Goal: Information Seeking & Learning: Check status

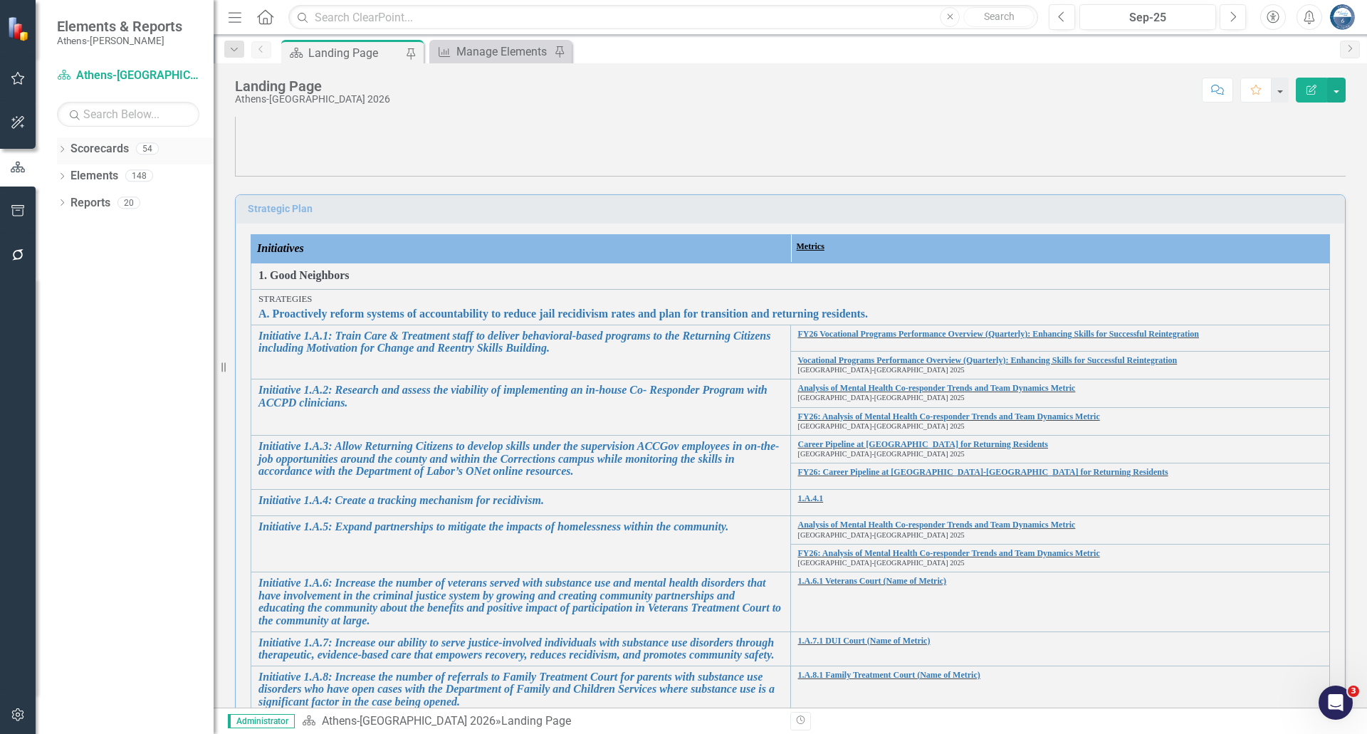
click at [60, 148] on icon "Dropdown" at bounding box center [62, 151] width 10 height 8
click at [67, 175] on icon "Dropdown" at bounding box center [69, 175] width 11 height 9
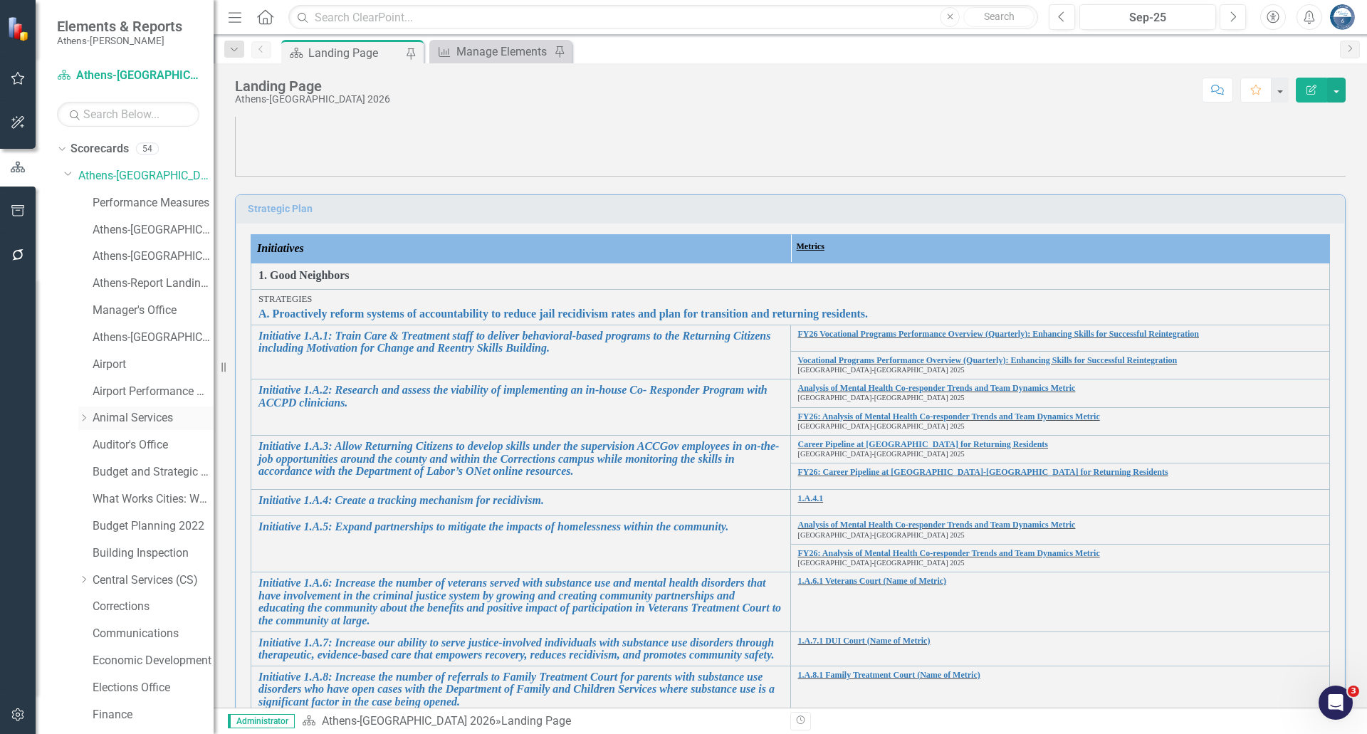
click at [133, 417] on link "Animal Services" at bounding box center [153, 418] width 121 height 16
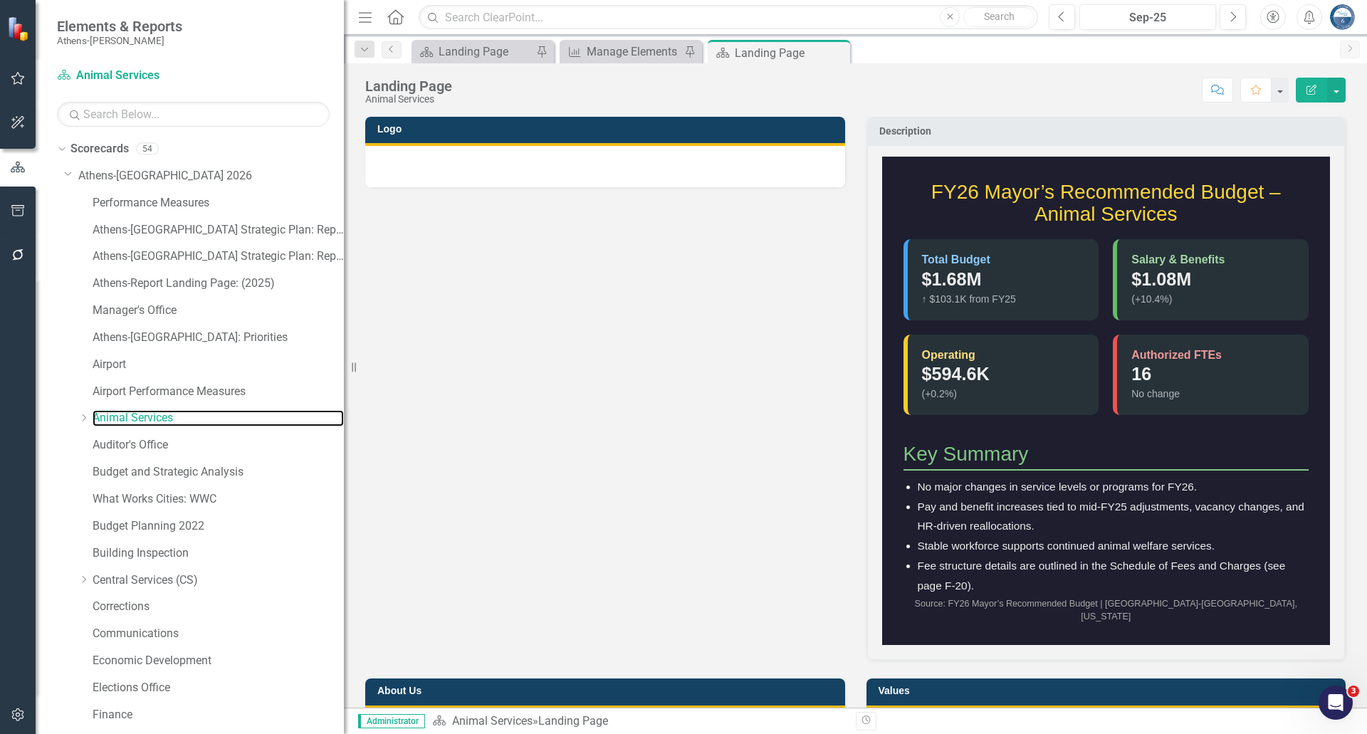
drag, startPoint x: 214, startPoint y: 421, endPoint x: 344, endPoint y: 464, distance: 136.7
click at [344, 464] on div "Resize" at bounding box center [349, 367] width 11 height 734
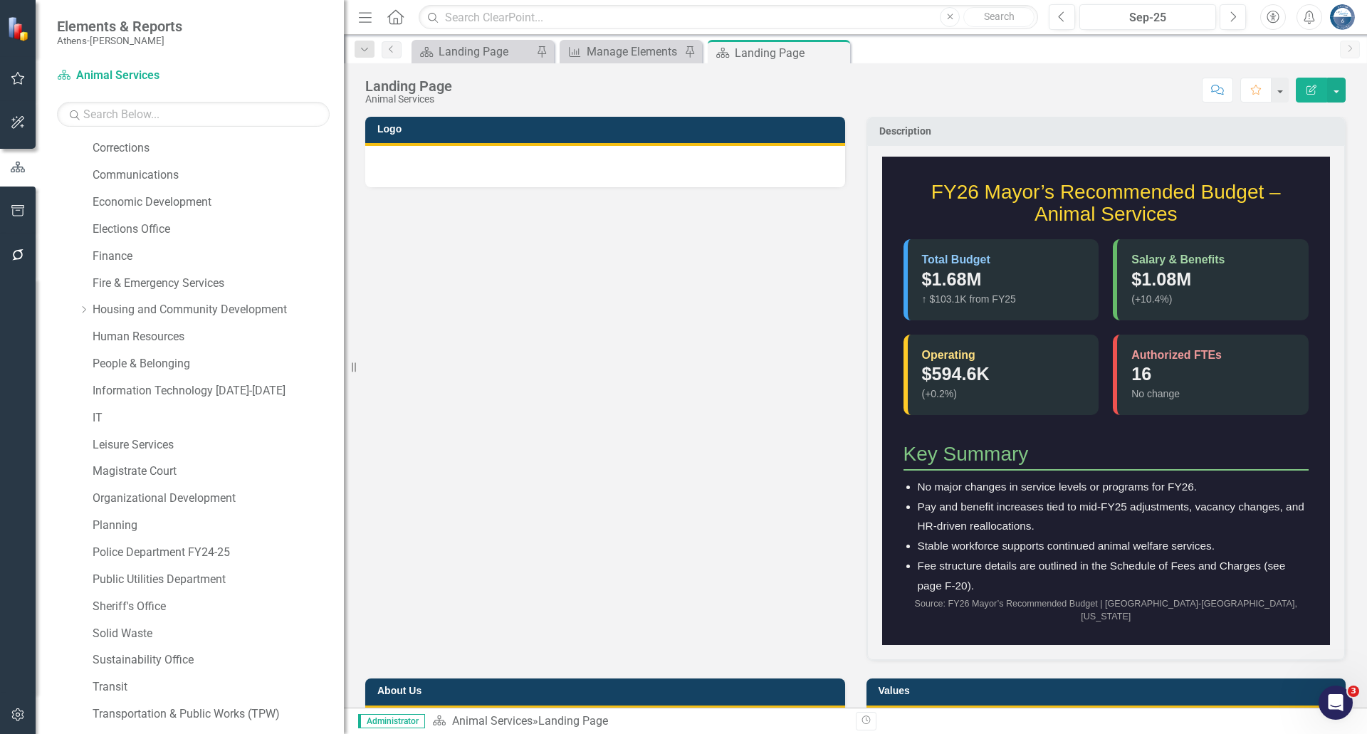
scroll to position [589, 0]
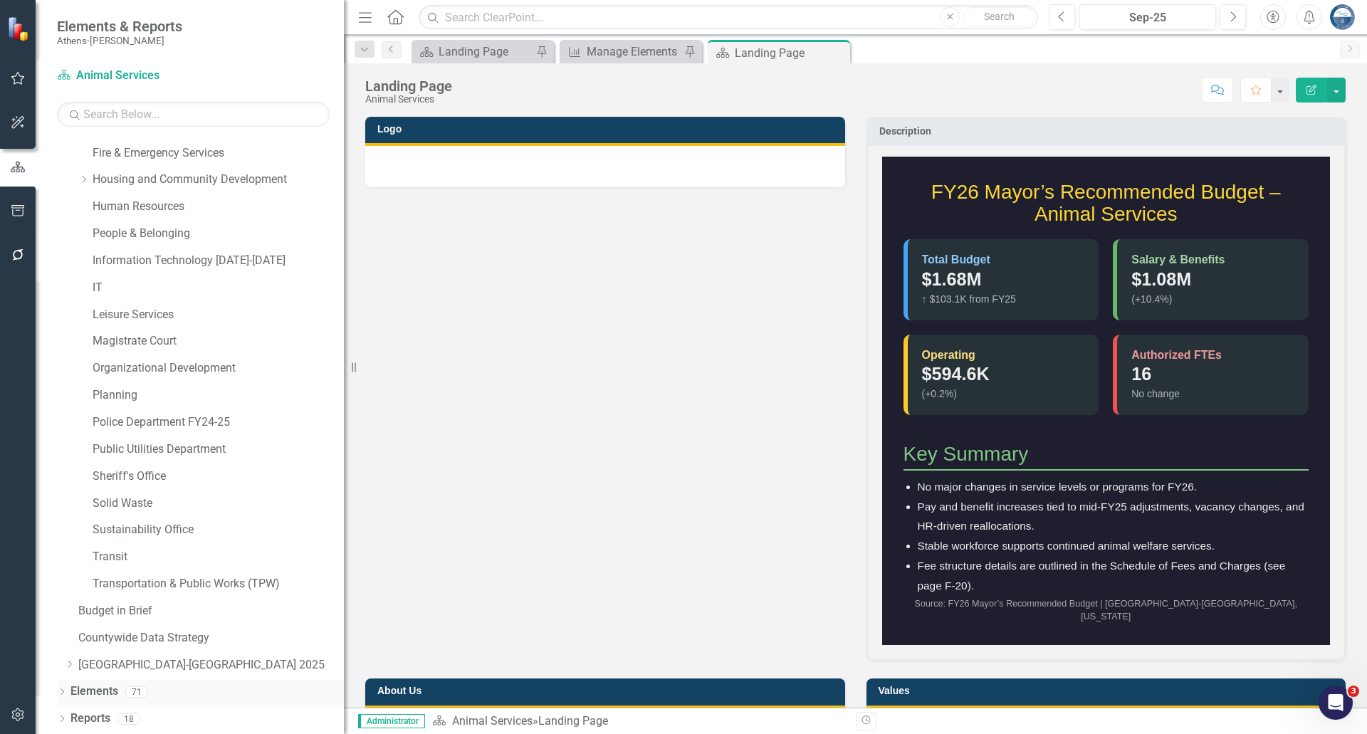
click at [60, 689] on icon "Dropdown" at bounding box center [62, 693] width 10 height 8
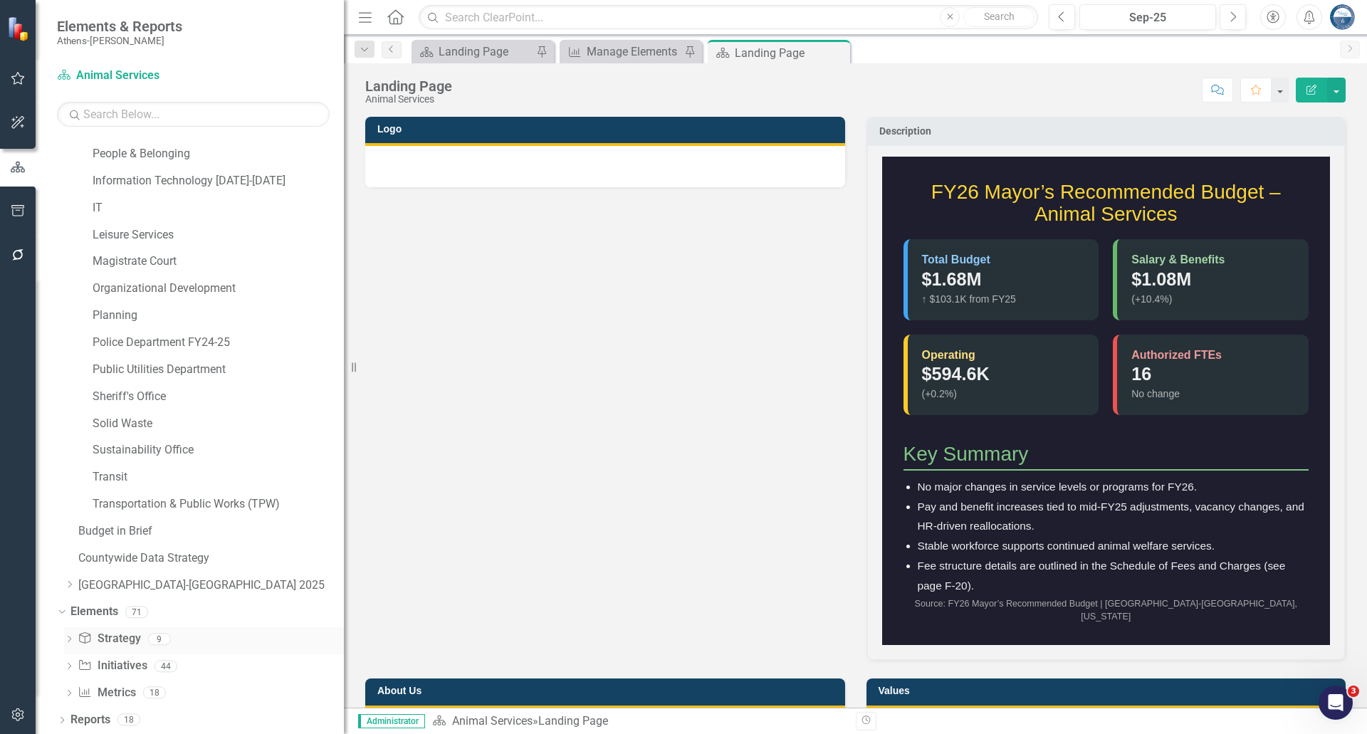
scroll to position [670, 0]
click at [66, 689] on icon "Dropdown" at bounding box center [69, 693] width 10 height 8
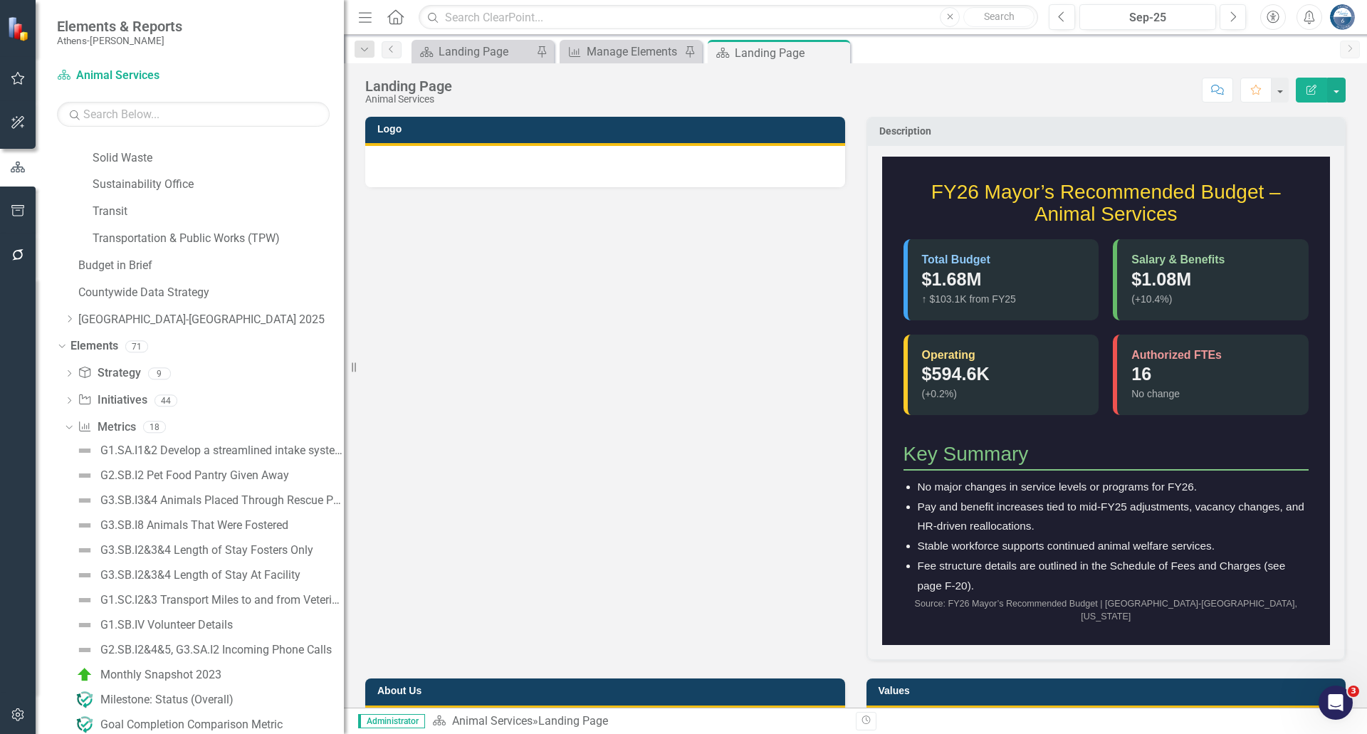
scroll to position [1097, 0]
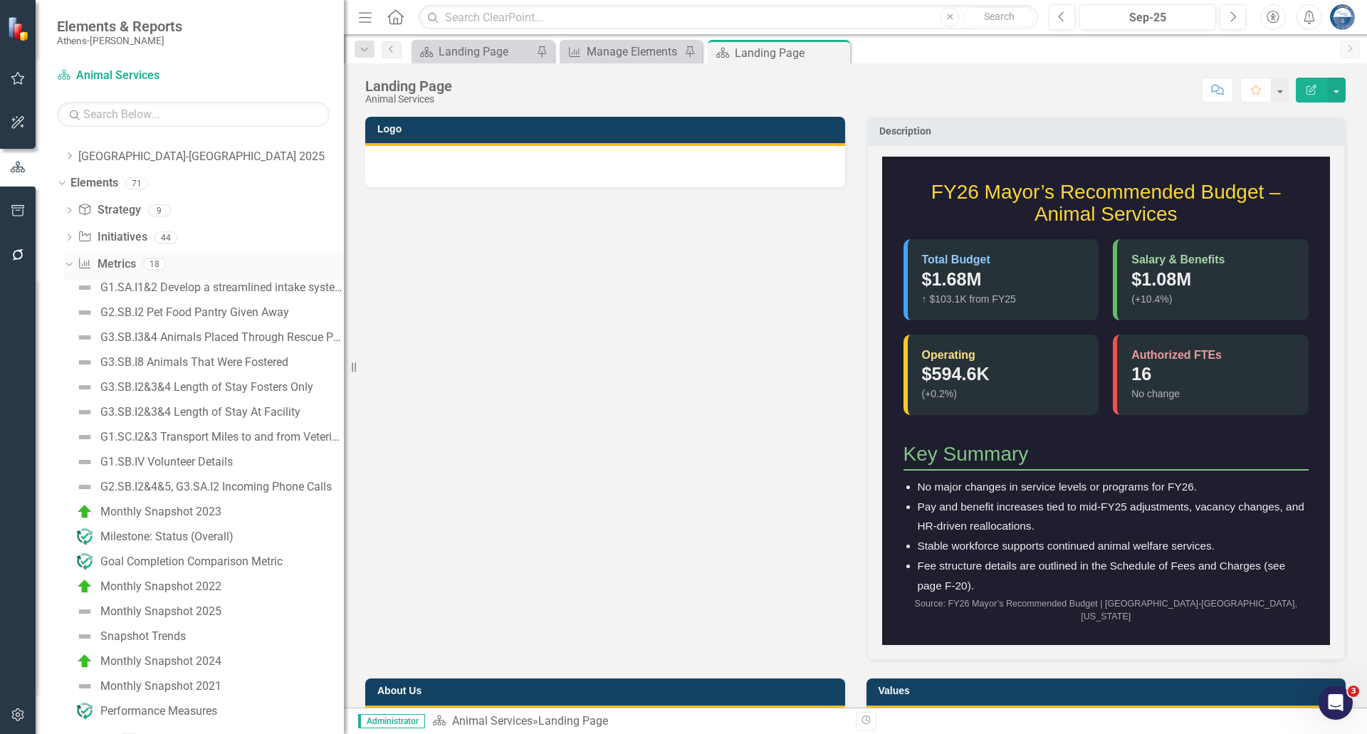
click at [112, 265] on link "Metric Metrics" at bounding box center [107, 264] width 58 height 16
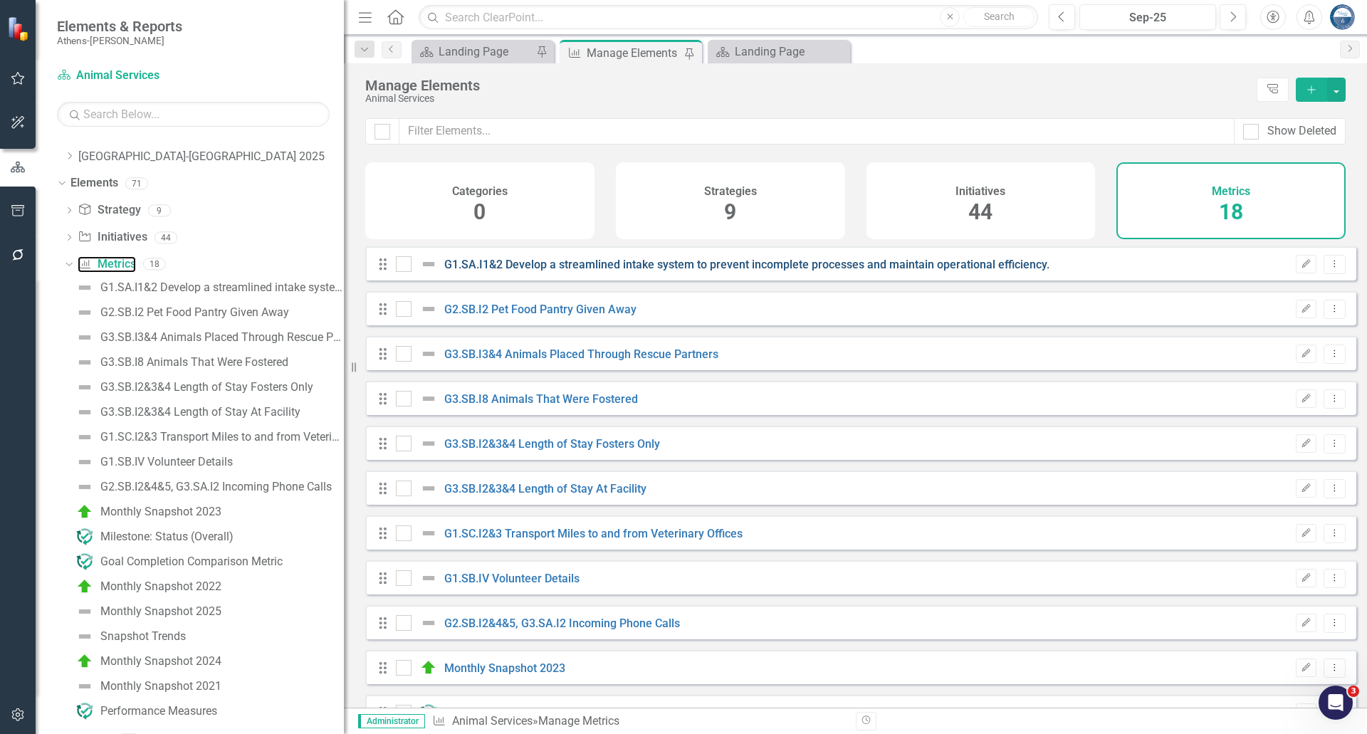
checkbox input "false"
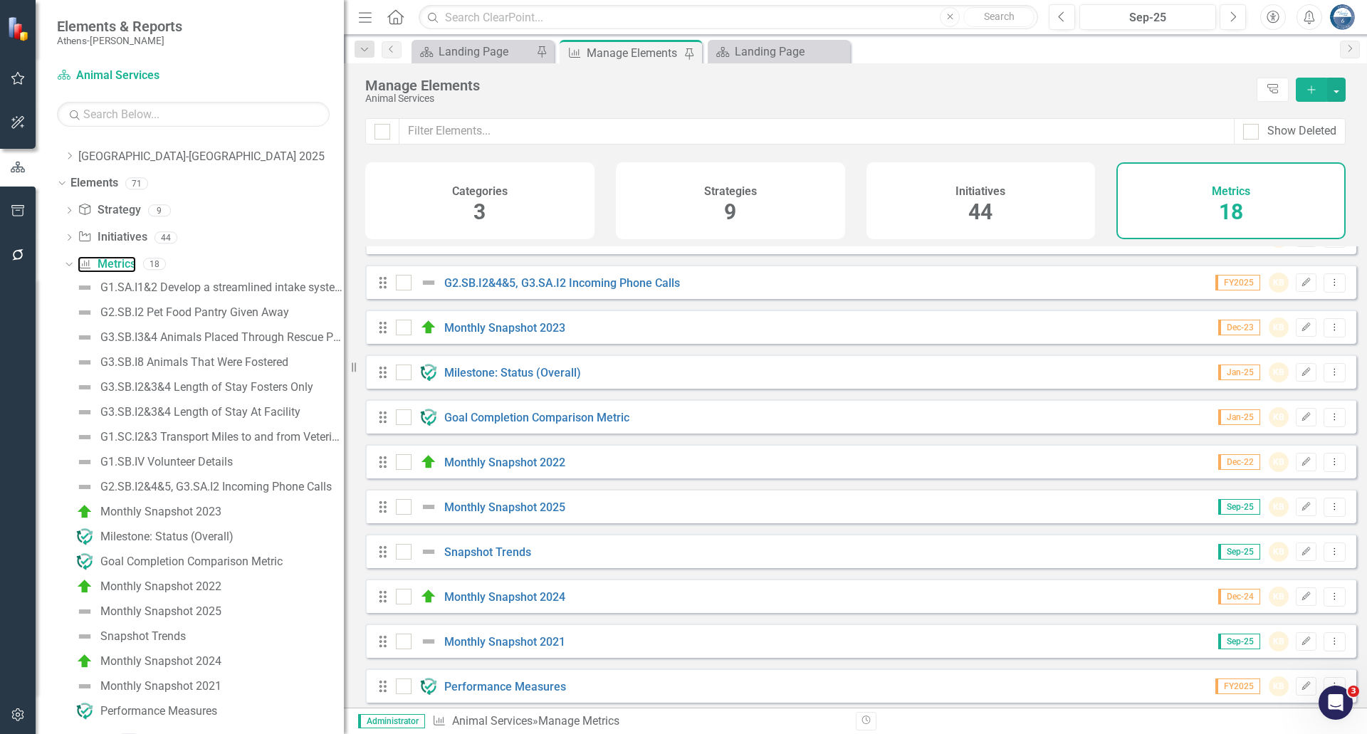
scroll to position [357, 0]
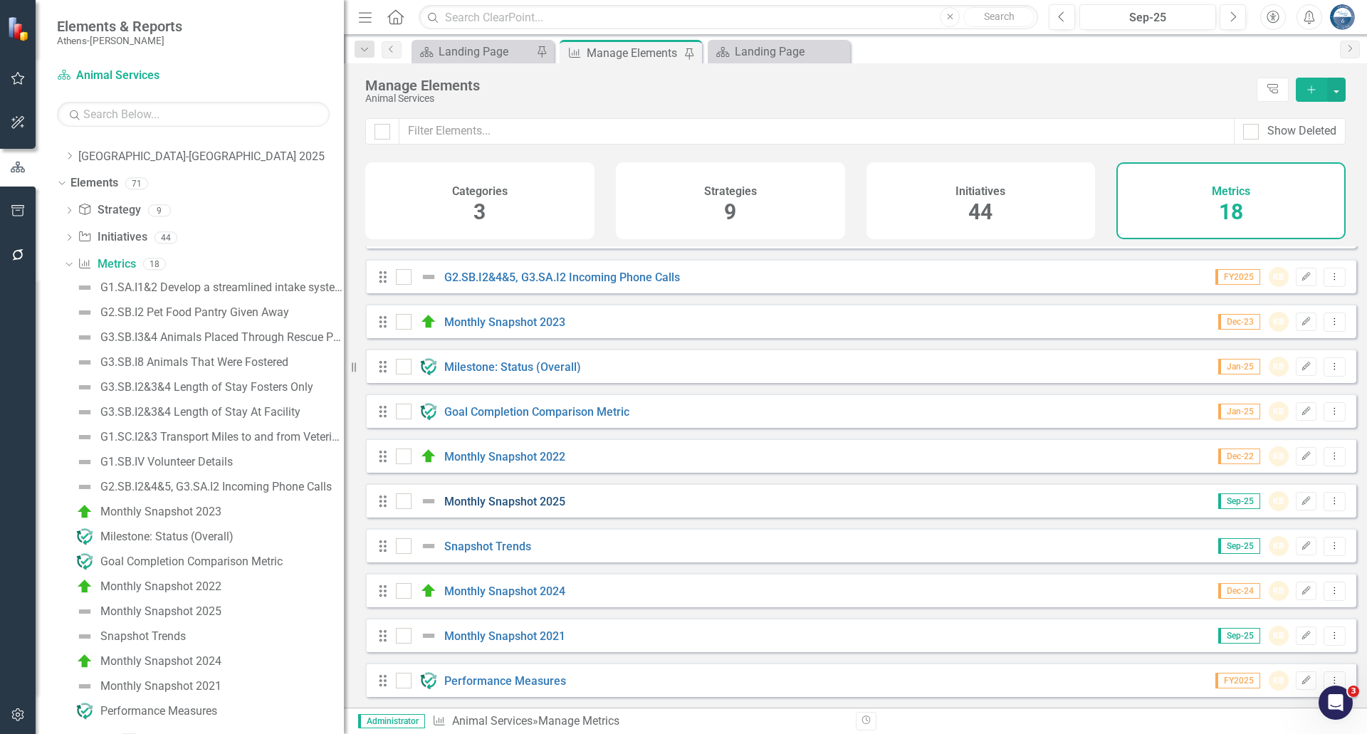
click at [513, 502] on link "Monthly Snapshot 2025" at bounding box center [504, 502] width 121 height 14
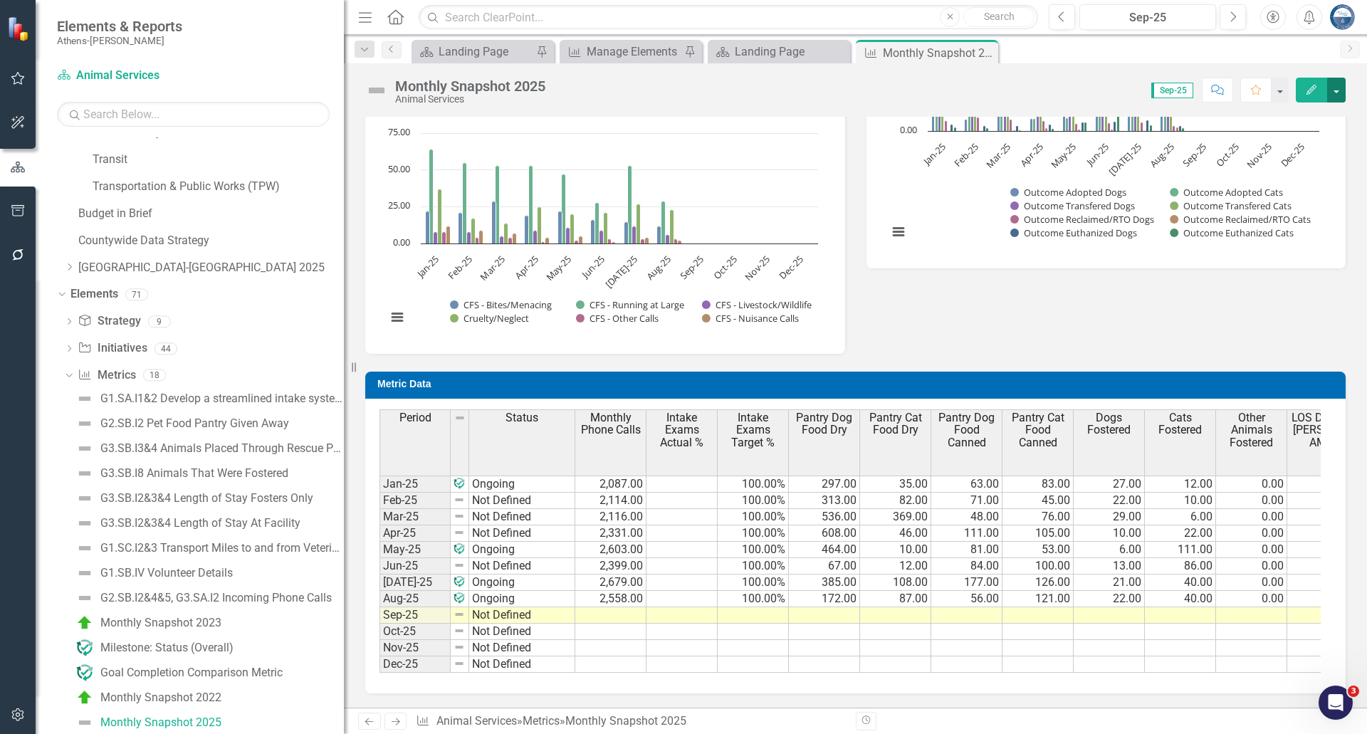
click at [1335, 86] on button "button" at bounding box center [1336, 90] width 19 height 25
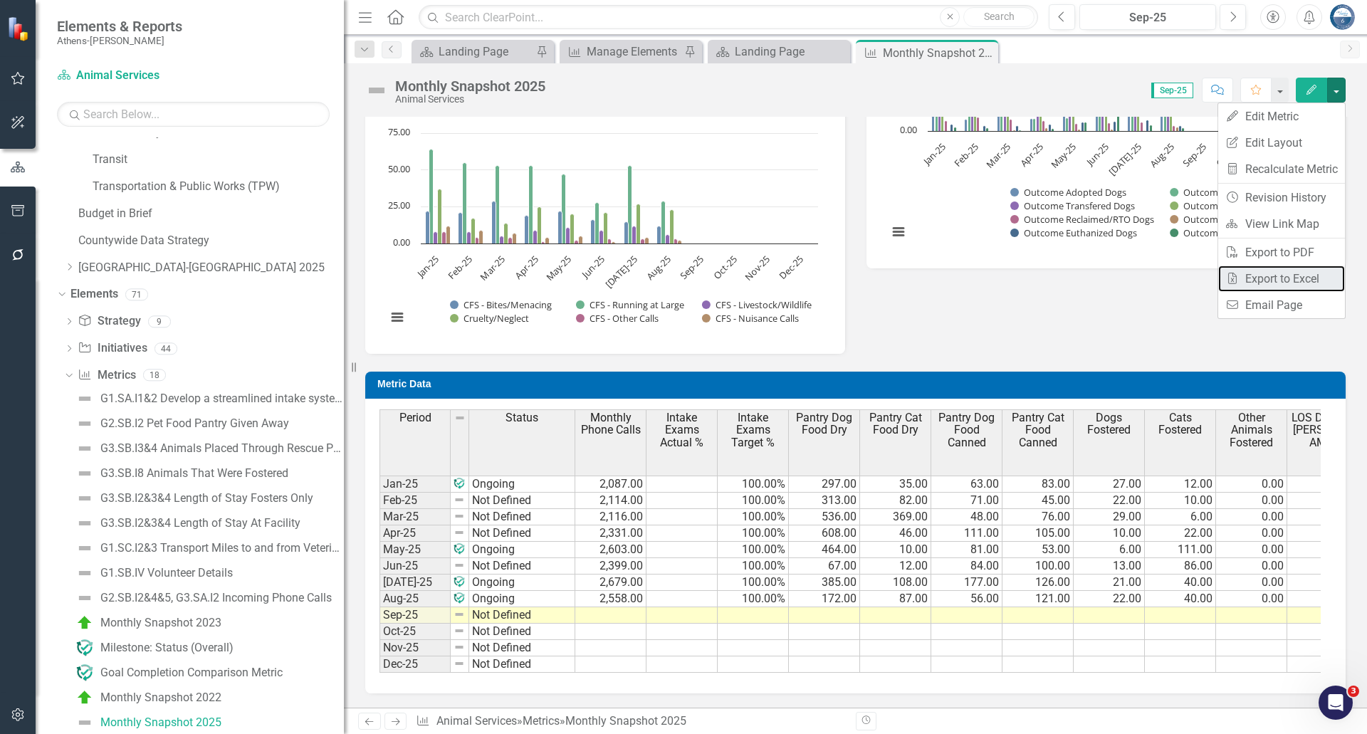
click at [1296, 273] on link "Excel Export to Excel" at bounding box center [1281, 279] width 127 height 26
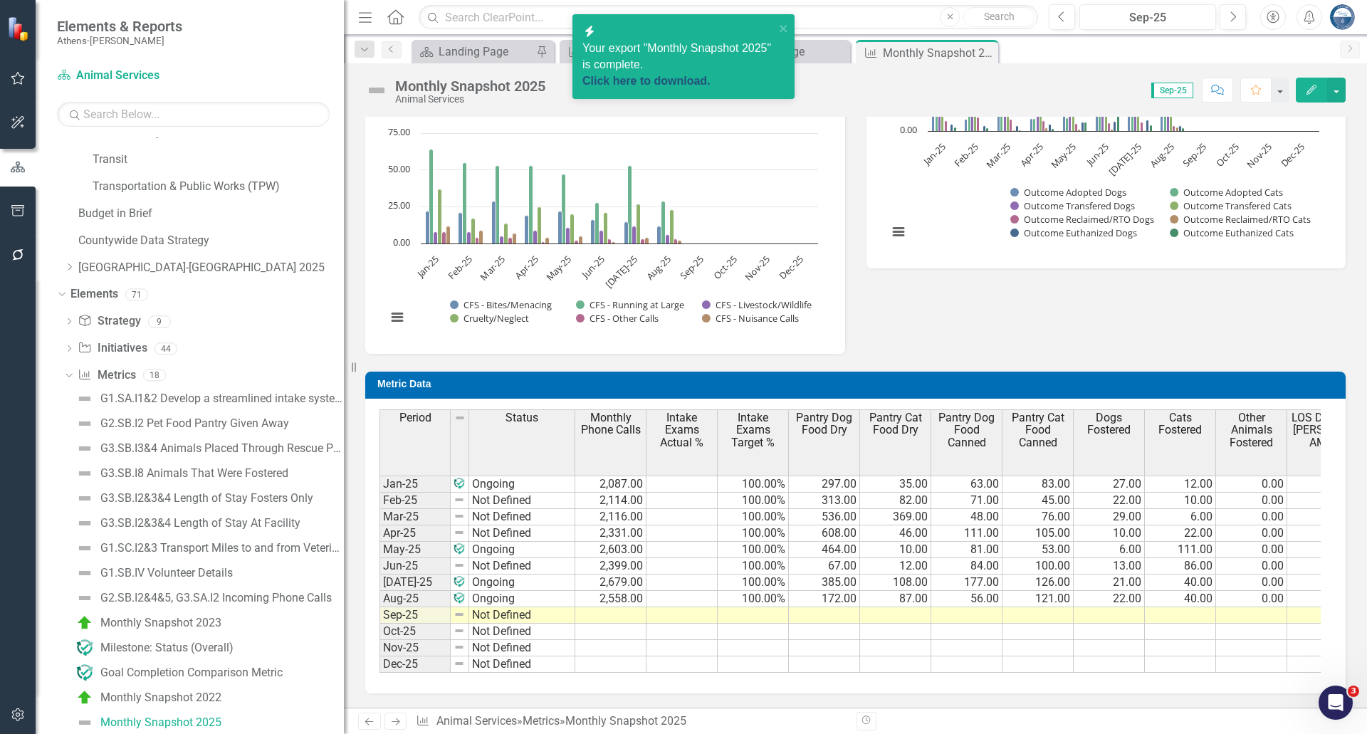
click at [692, 75] on link "Click here to download." at bounding box center [646, 81] width 128 height 12
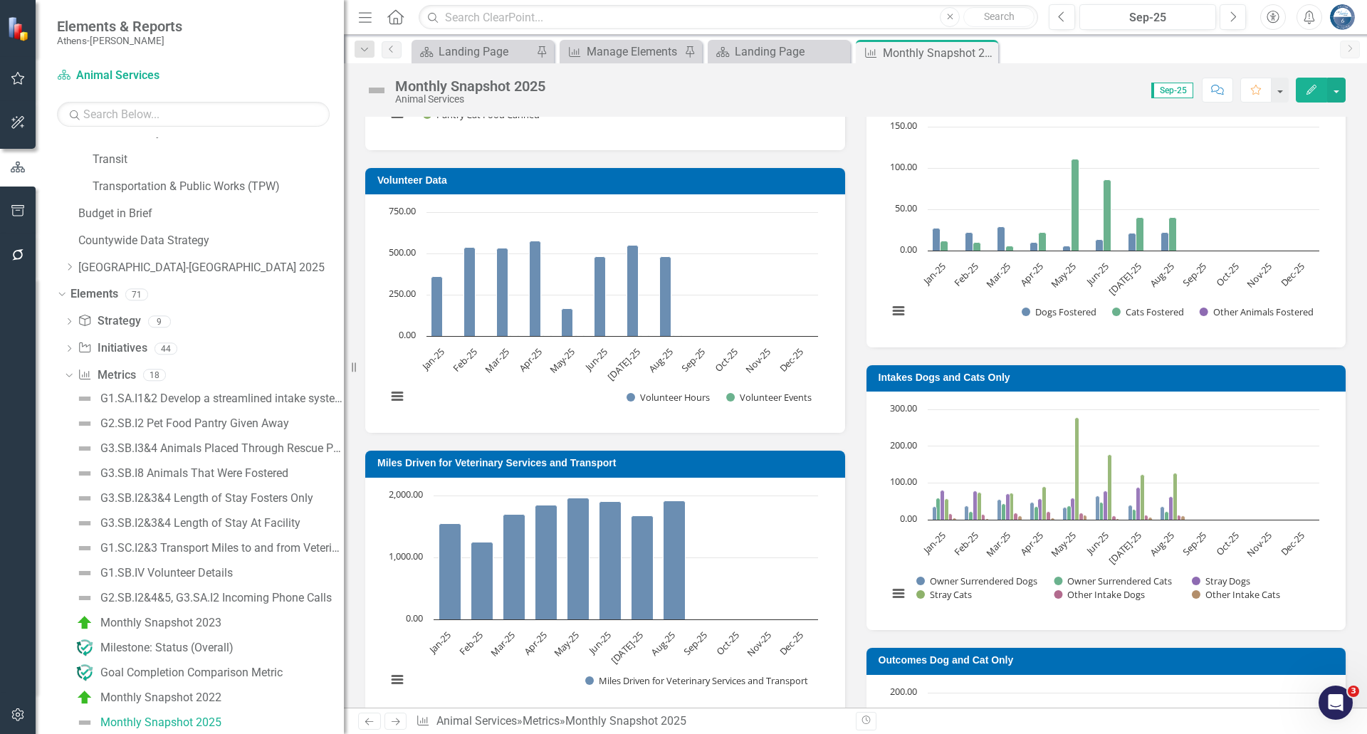
scroll to position [719, 0]
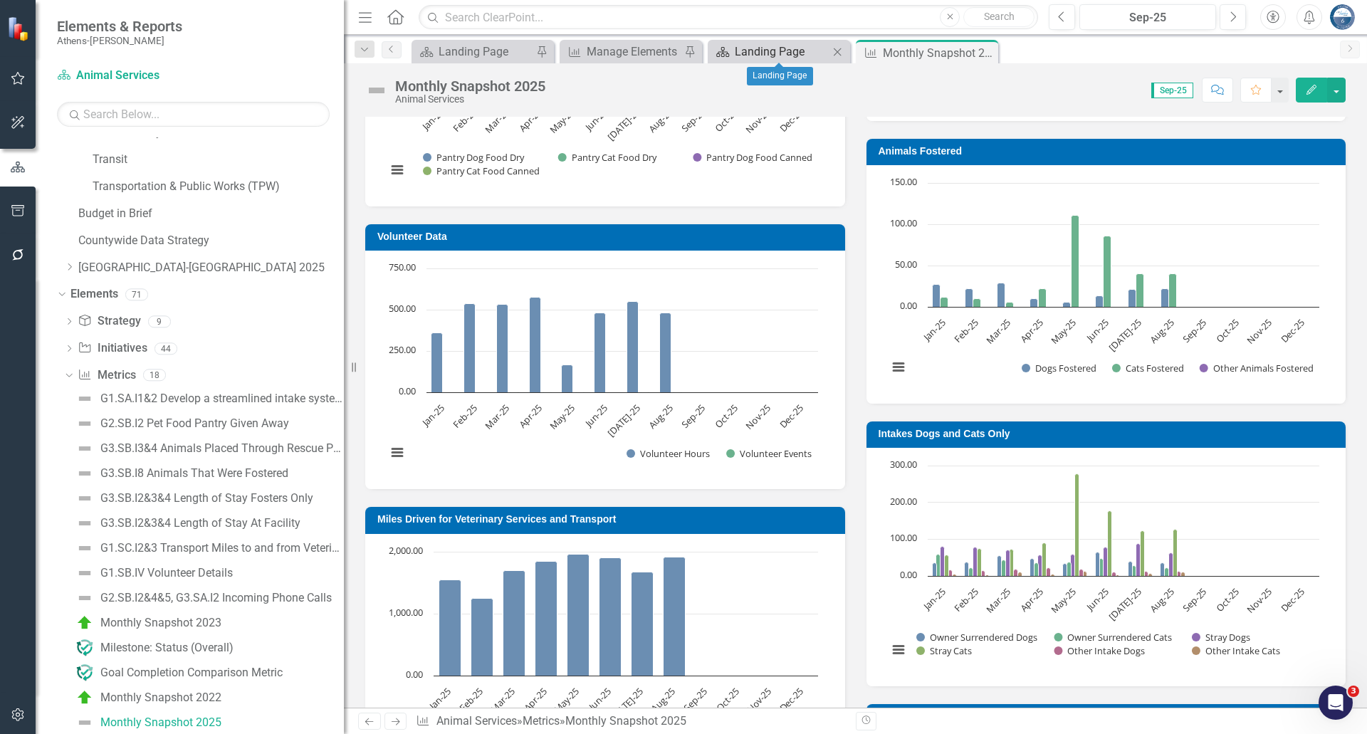
click at [783, 51] on div "Landing Page" at bounding box center [782, 52] width 94 height 18
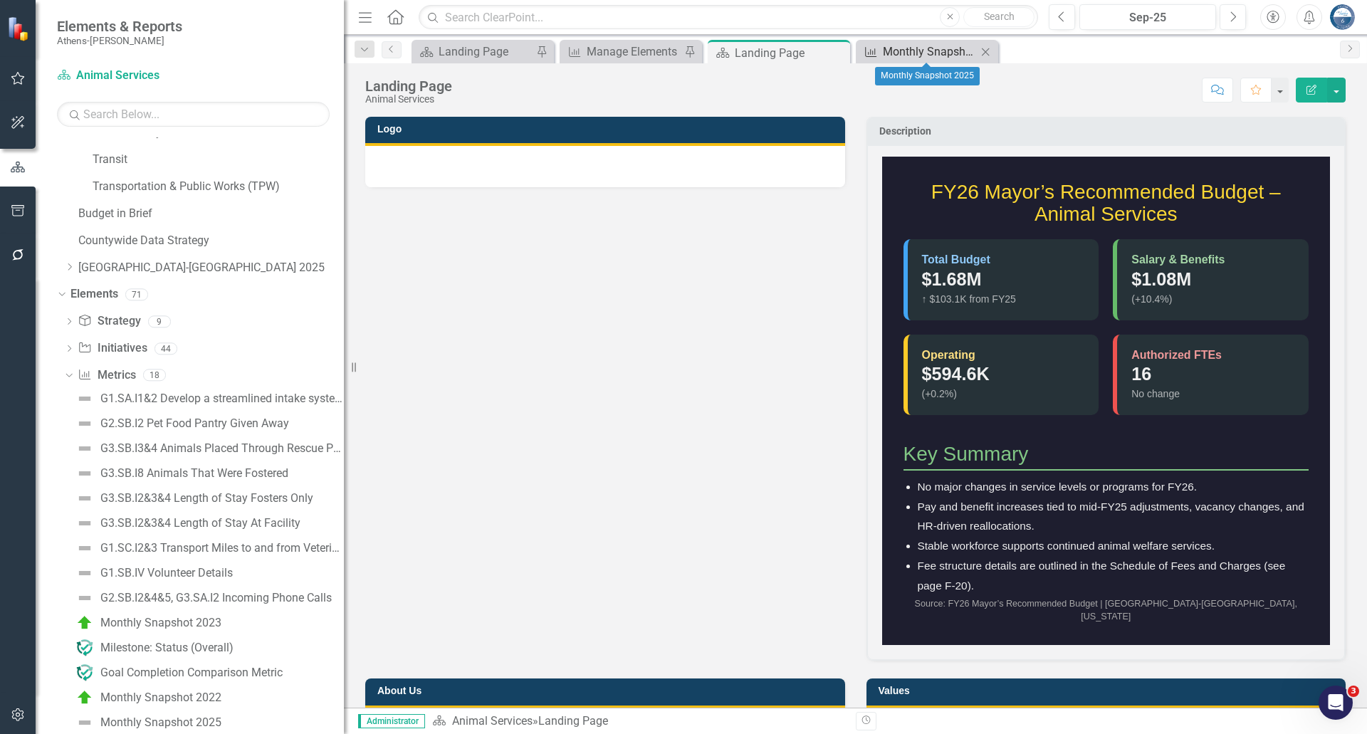
click at [890, 48] on div "Monthly Snapshot 2025" at bounding box center [930, 52] width 94 height 18
click at [914, 58] on div "Monthly Snapshot 2025" at bounding box center [930, 52] width 94 height 18
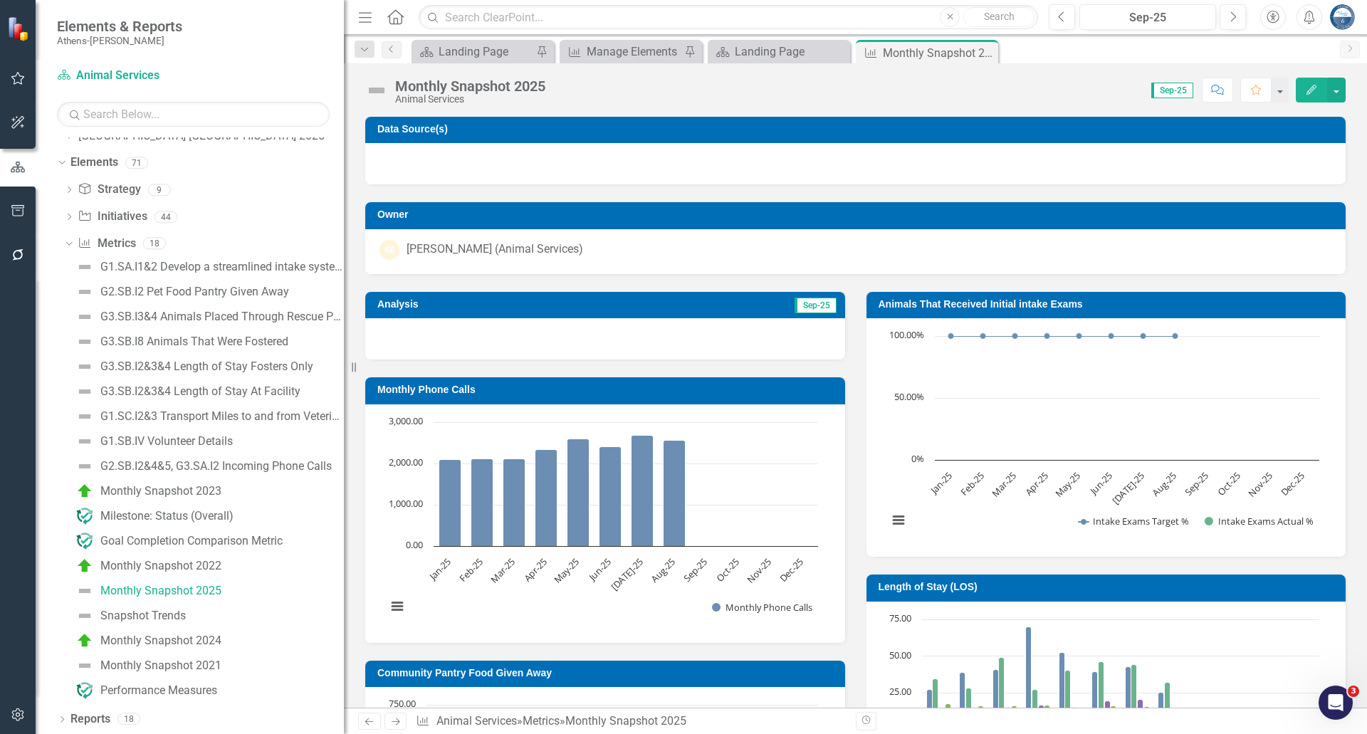
scroll to position [1118, 0]
click at [195, 639] on div "Monthly Snapshot 2024" at bounding box center [160, 640] width 121 height 13
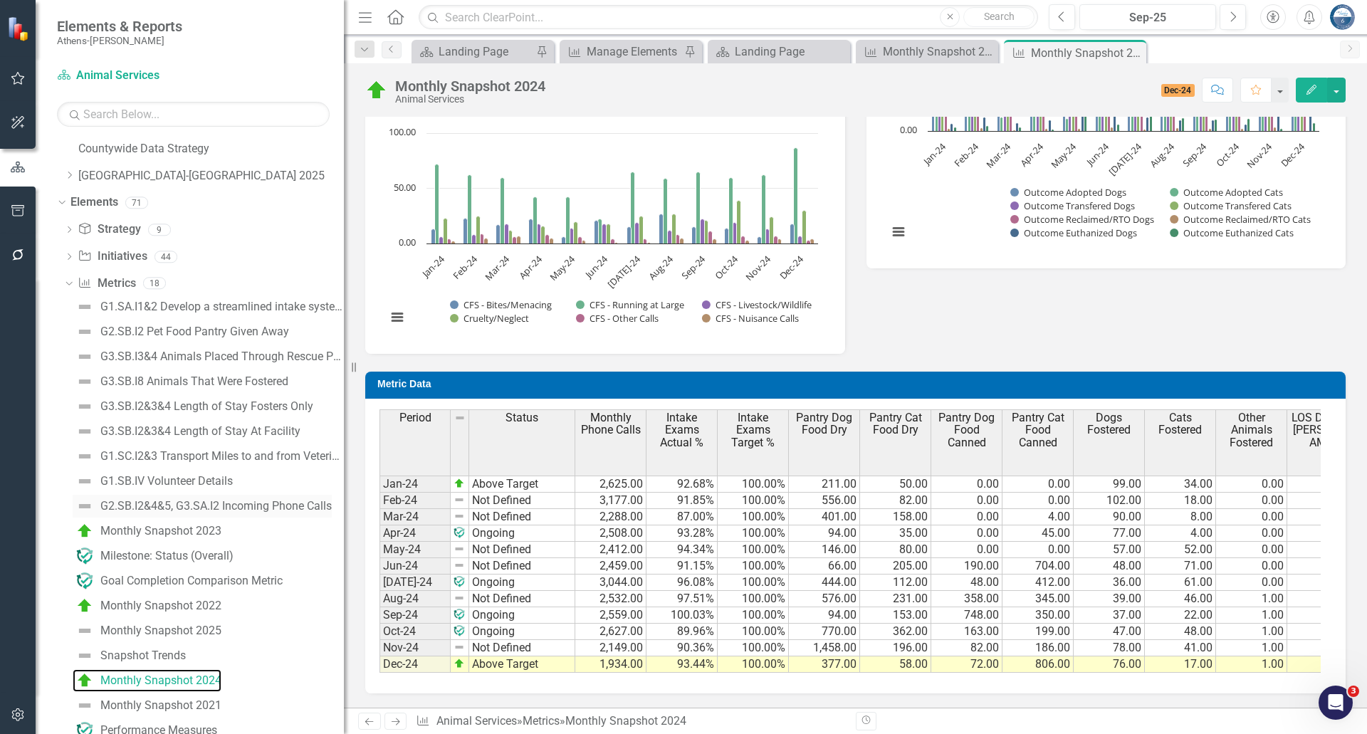
scroll to position [1118, 0]
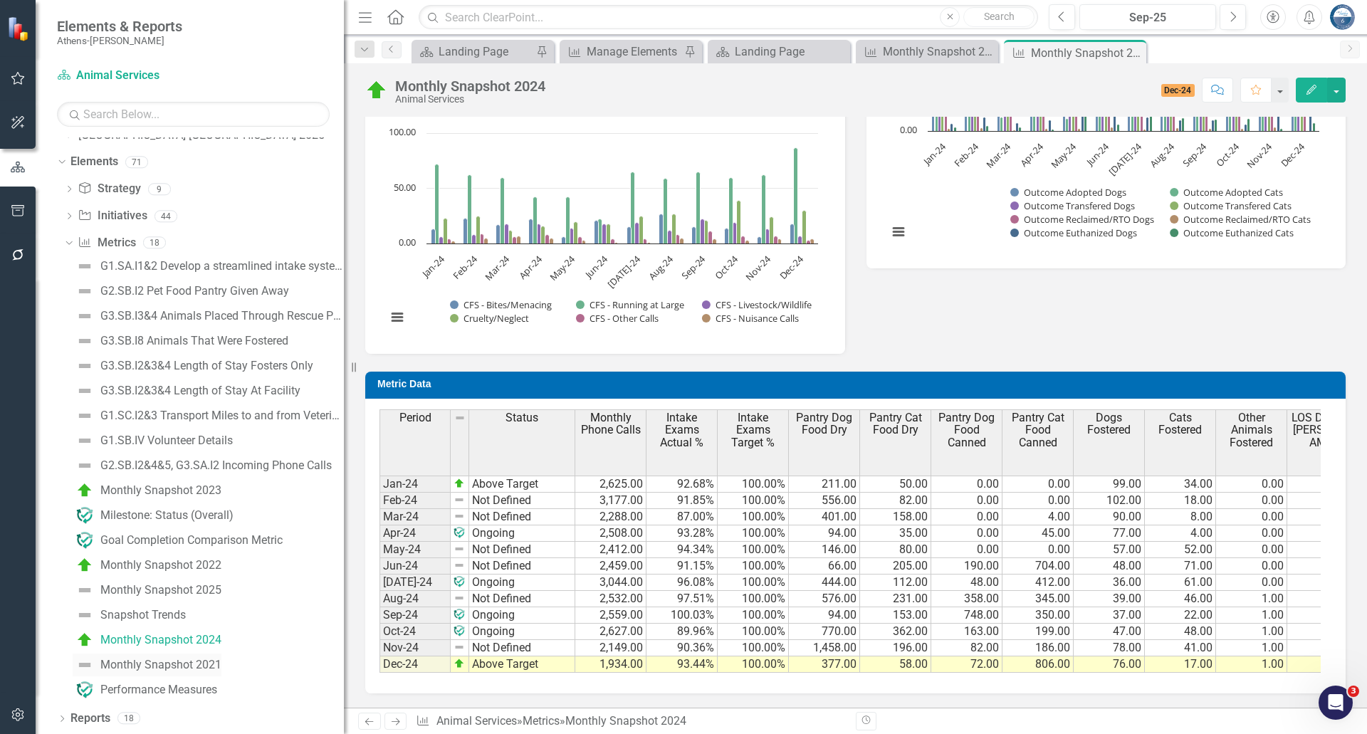
click at [184, 664] on div "Monthly Snapshot 2021" at bounding box center [160, 665] width 121 height 13
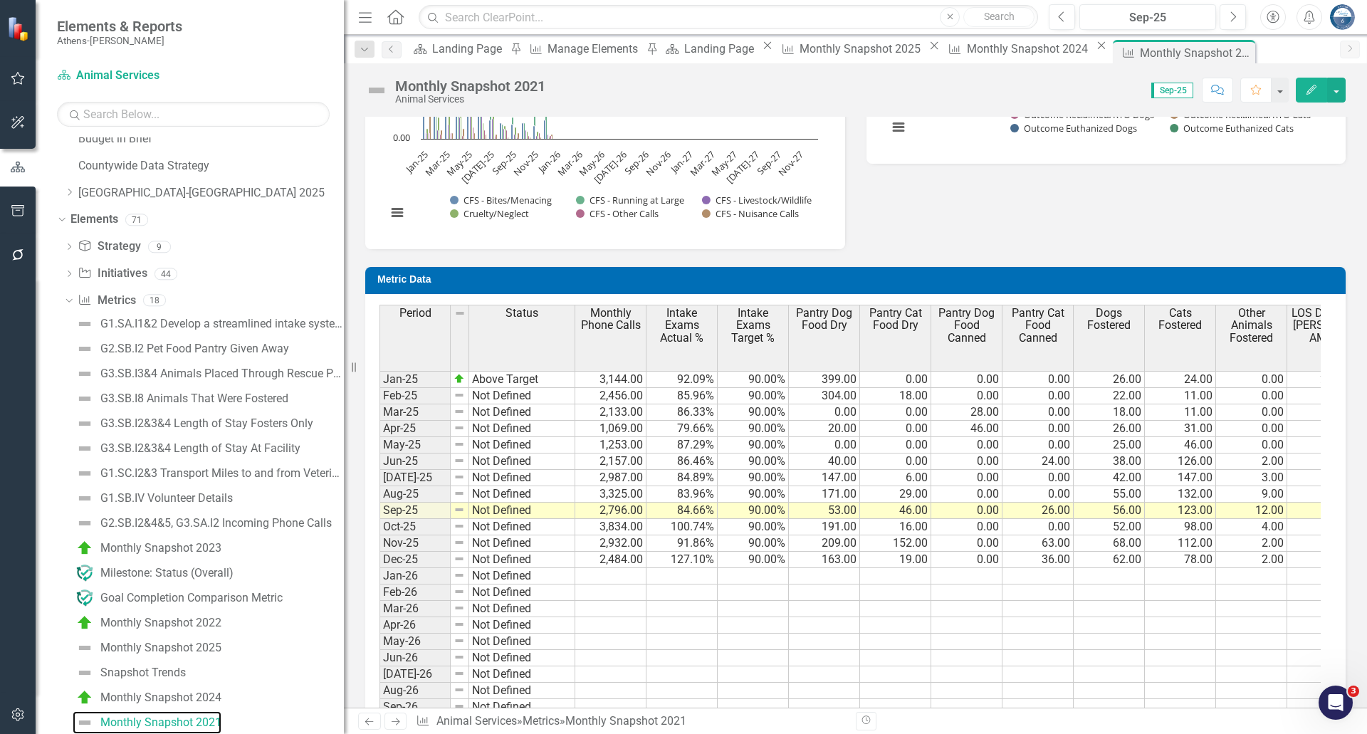
scroll to position [1736, 0]
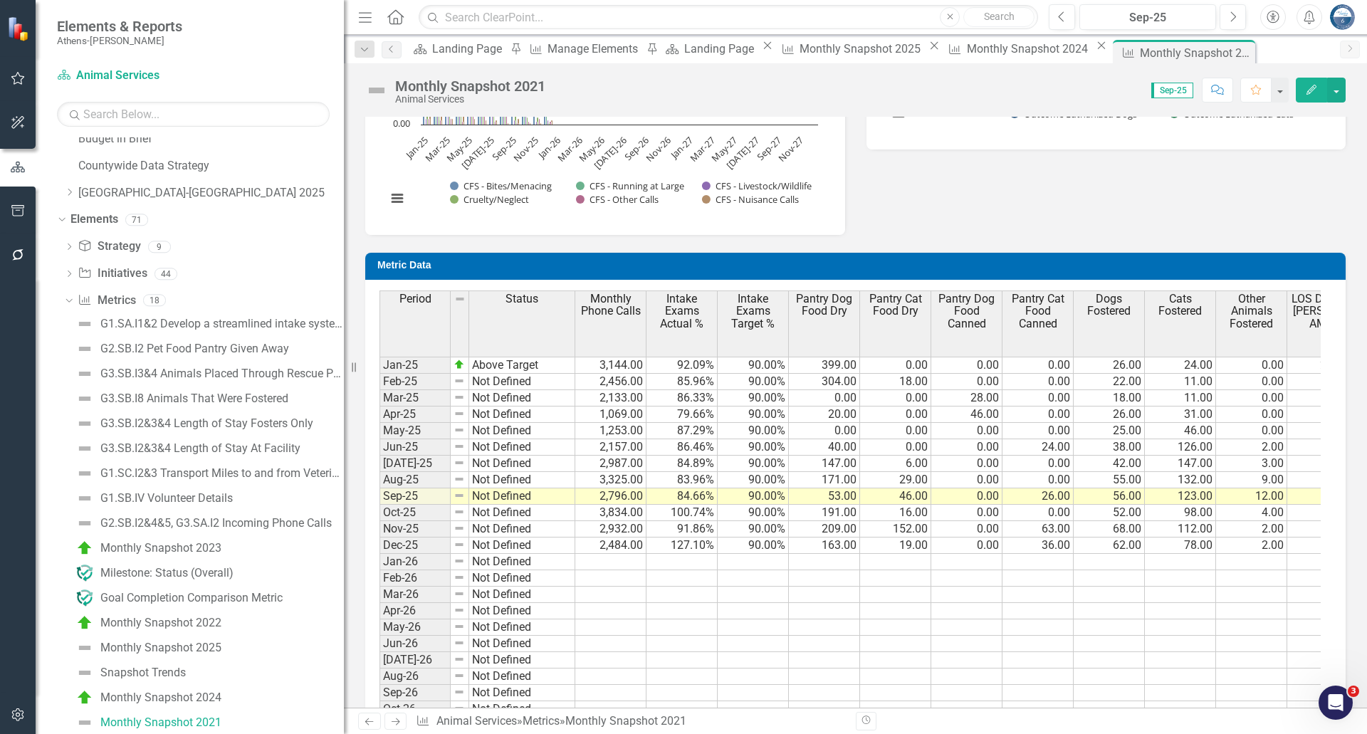
click at [613, 362] on td "3,144.00" at bounding box center [610, 365] width 71 height 17
click at [610, 368] on td "3,144.00" at bounding box center [610, 365] width 71 height 17
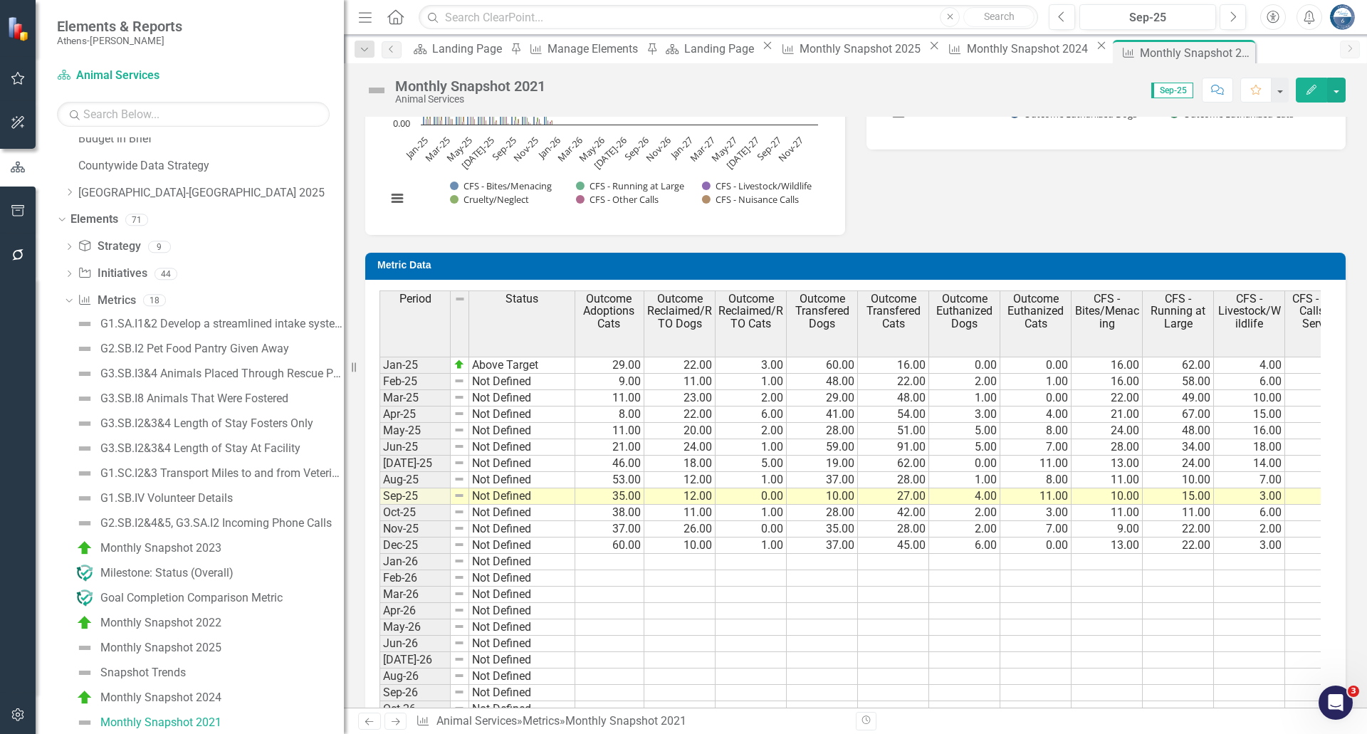
scroll to position [0, 1889]
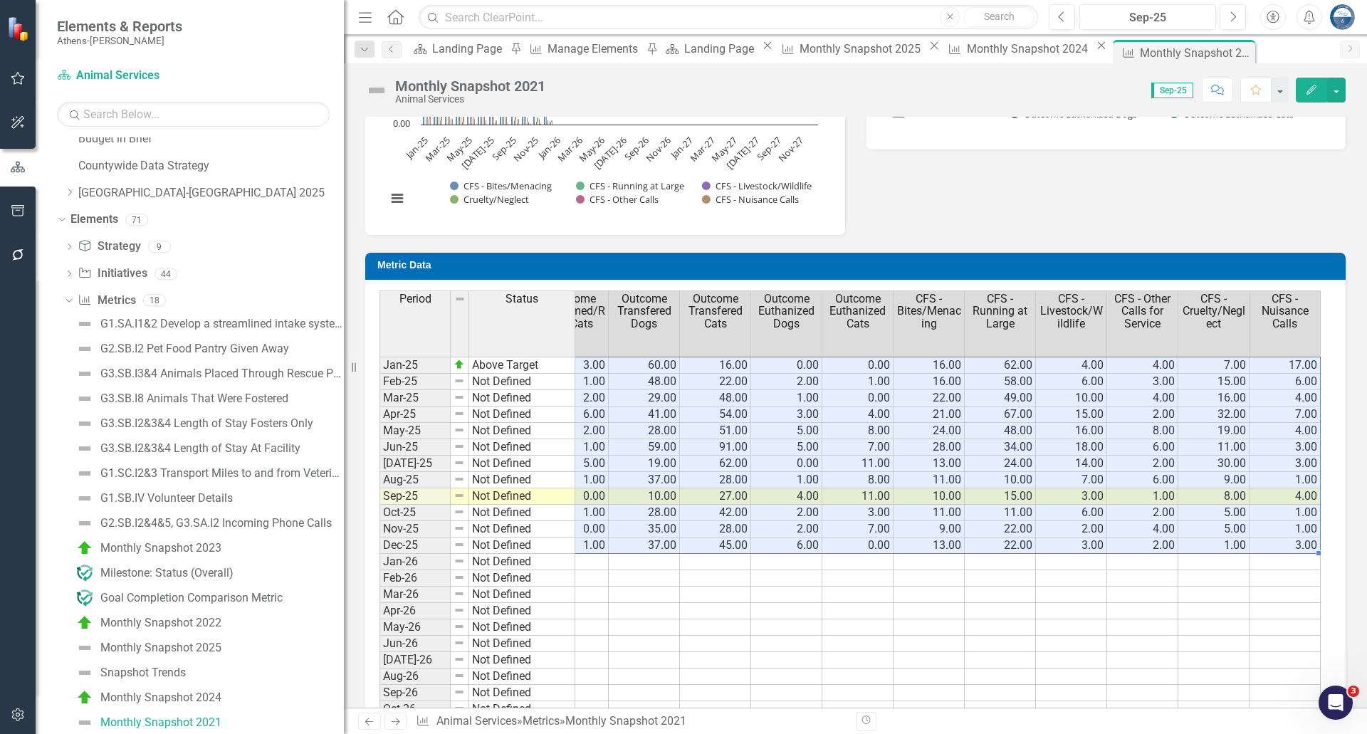
drag, startPoint x: 612, startPoint y: 362, endPoint x: 1310, endPoint y: 551, distance: 722.9
click at [1310, 551] on tbody "253.00 39.20 14.00 23.60 525.00 195.00 1.00 66.00 28.00 15.00 14.00 15.00 0.00 …" at bounding box center [359, 652] width 1922 height 590
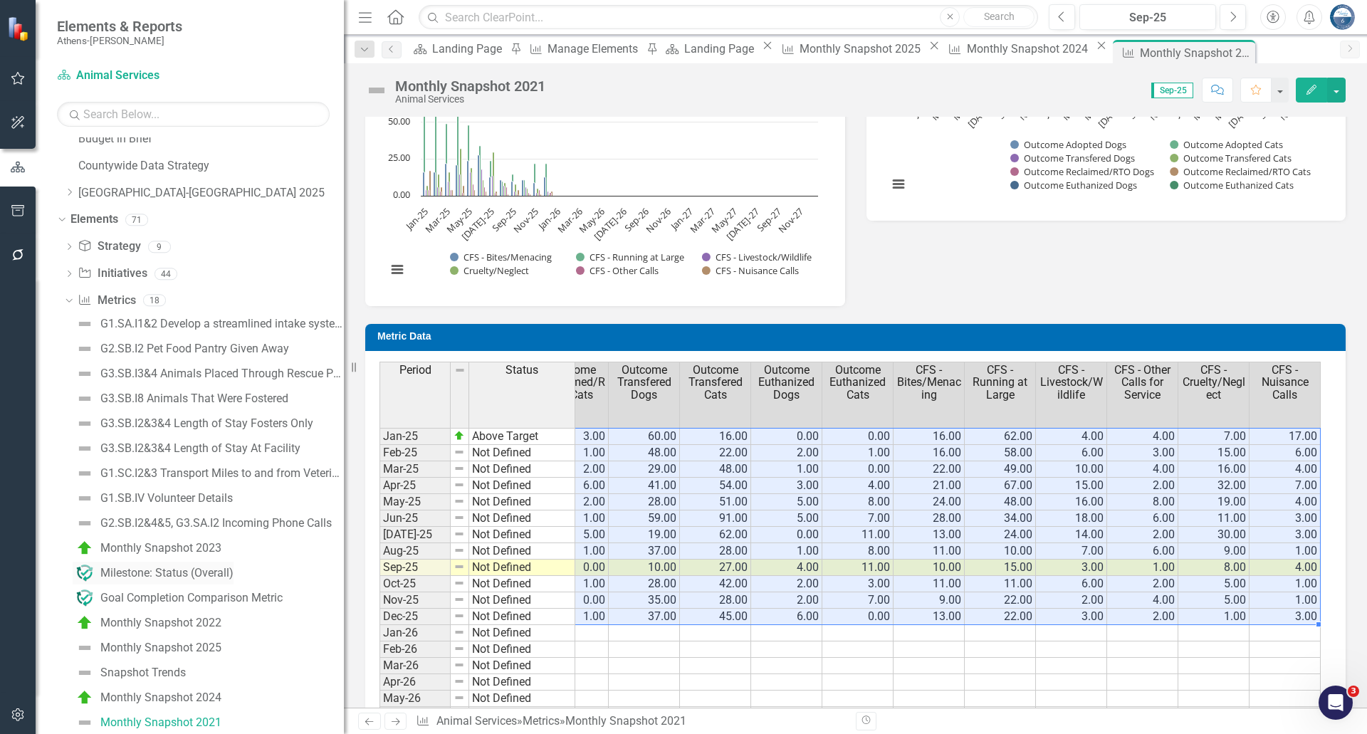
scroll to position [1118, 0]
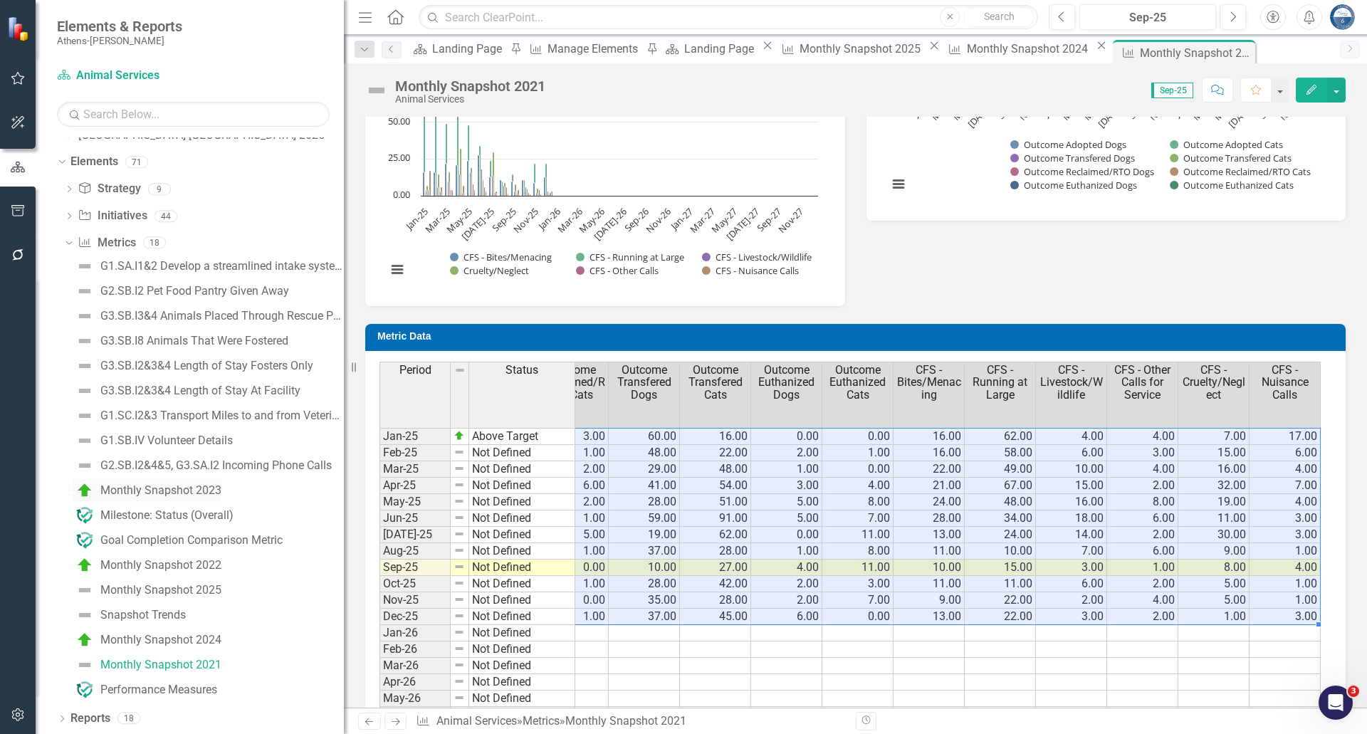
click at [153, 495] on div "Monthly Snapshot 2023" at bounding box center [160, 490] width 121 height 13
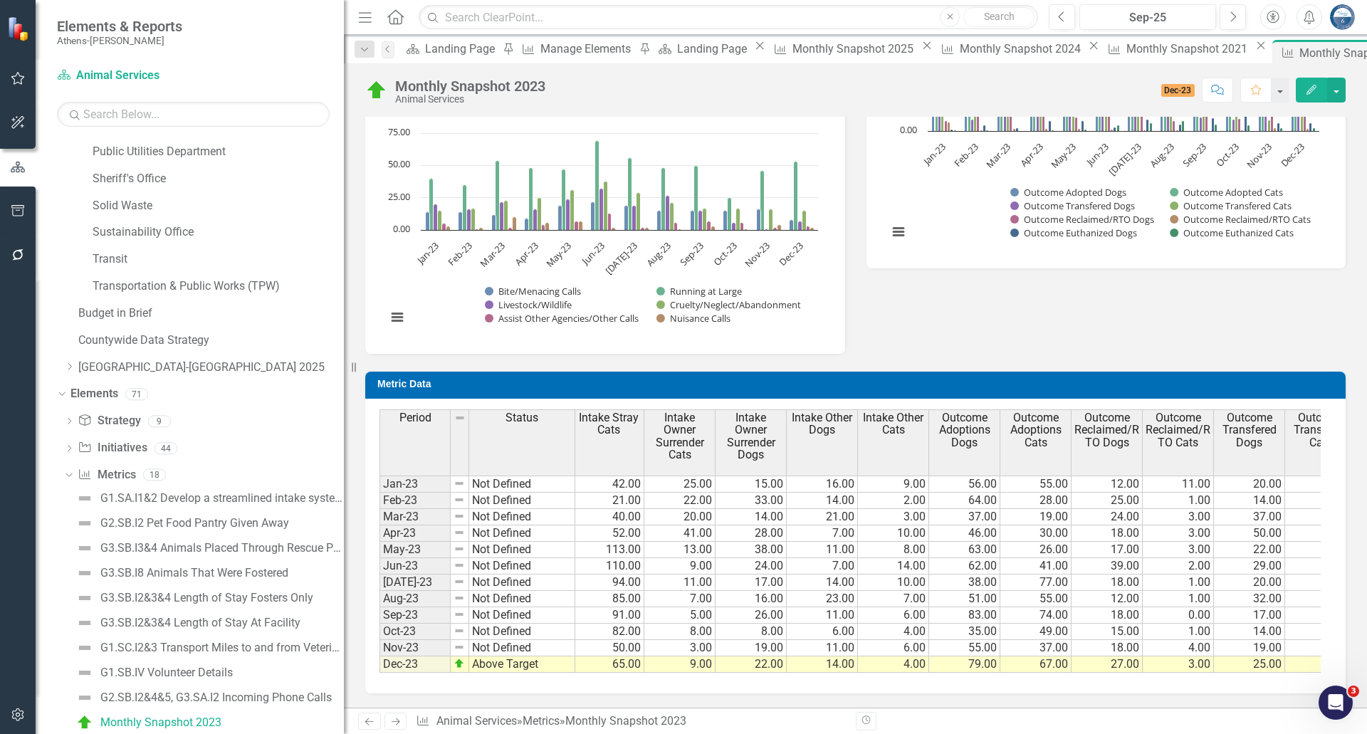
scroll to position [0, 1497]
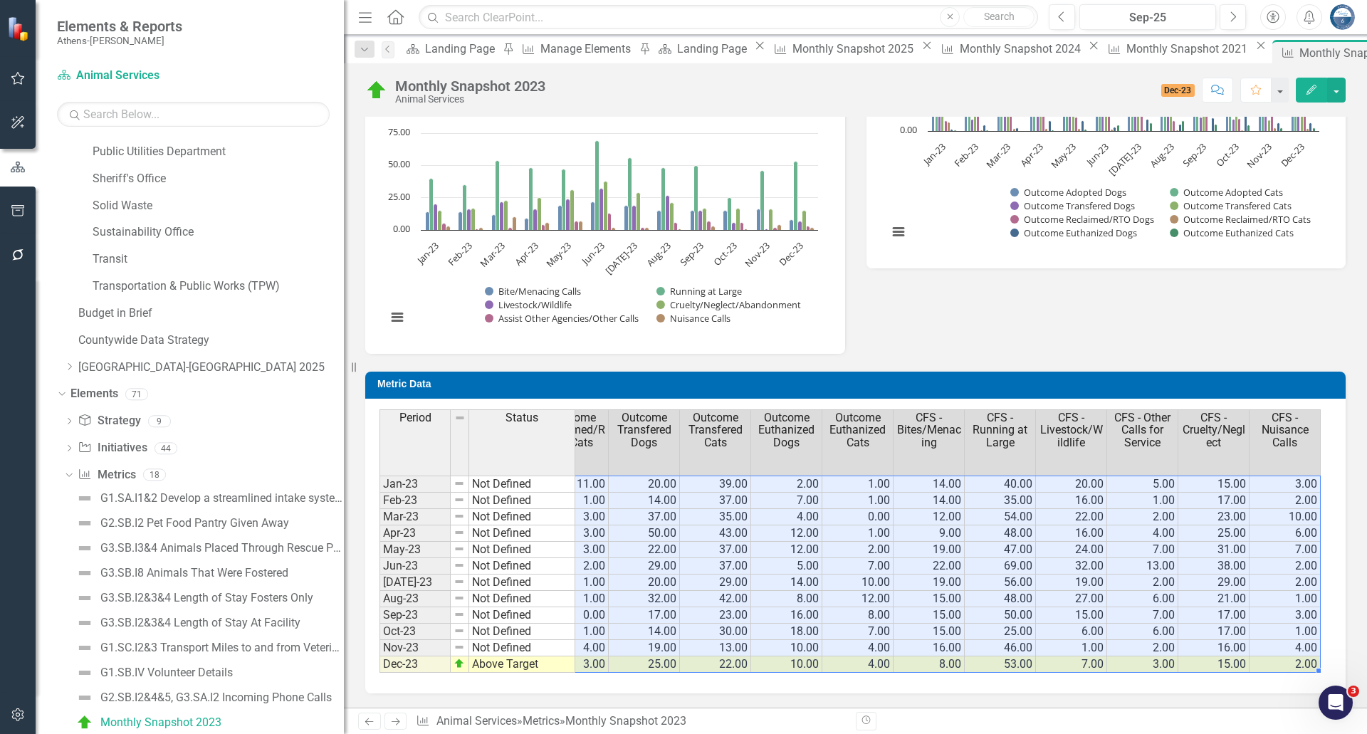
drag, startPoint x: 611, startPoint y: 473, endPoint x: 1351, endPoint y: 652, distance: 761.0
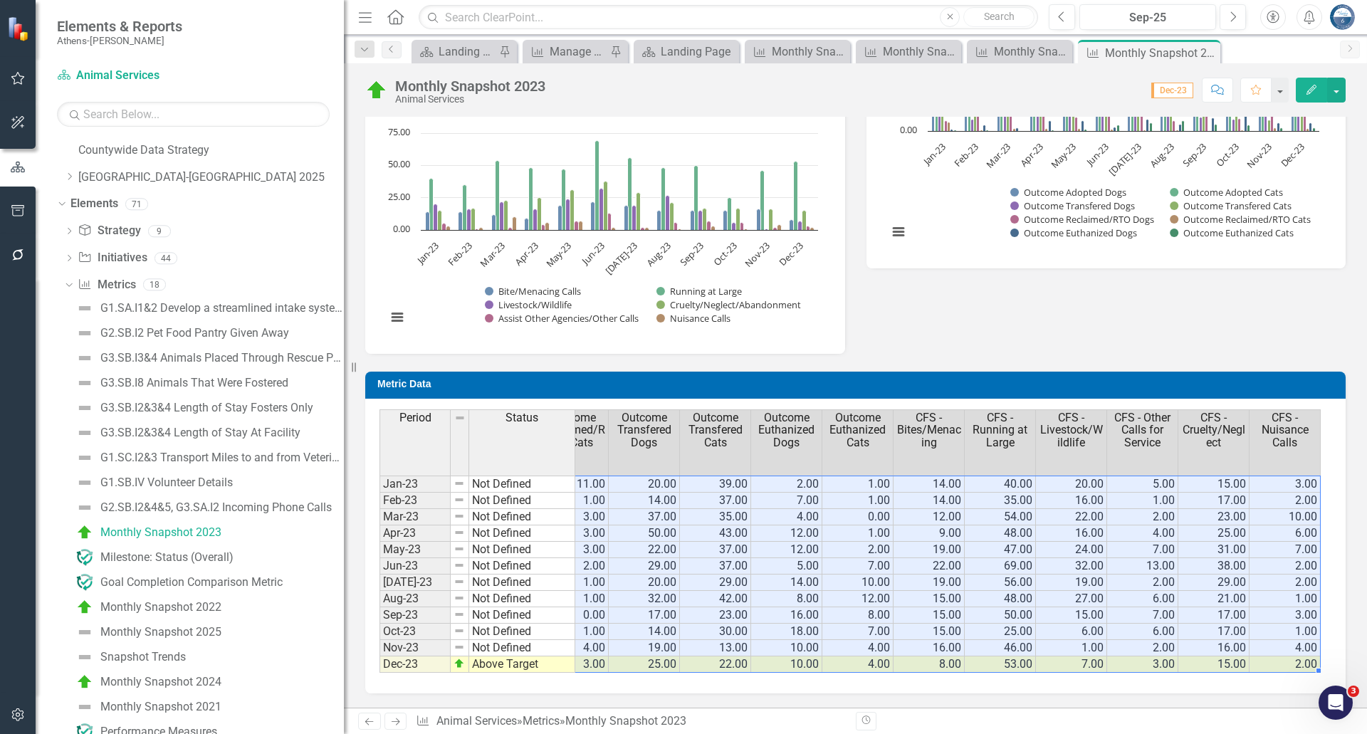
scroll to position [1118, 0]
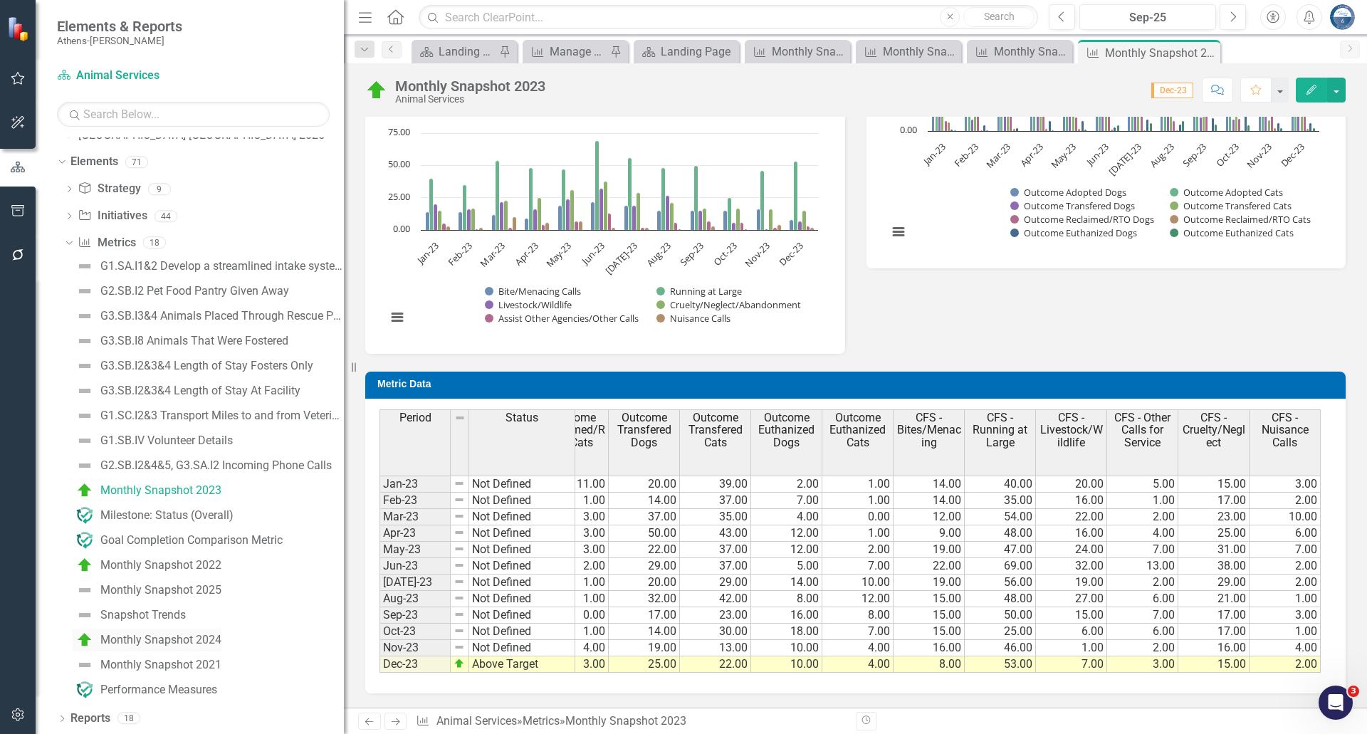
click at [151, 639] on div "Monthly Snapshot 2024" at bounding box center [160, 640] width 121 height 13
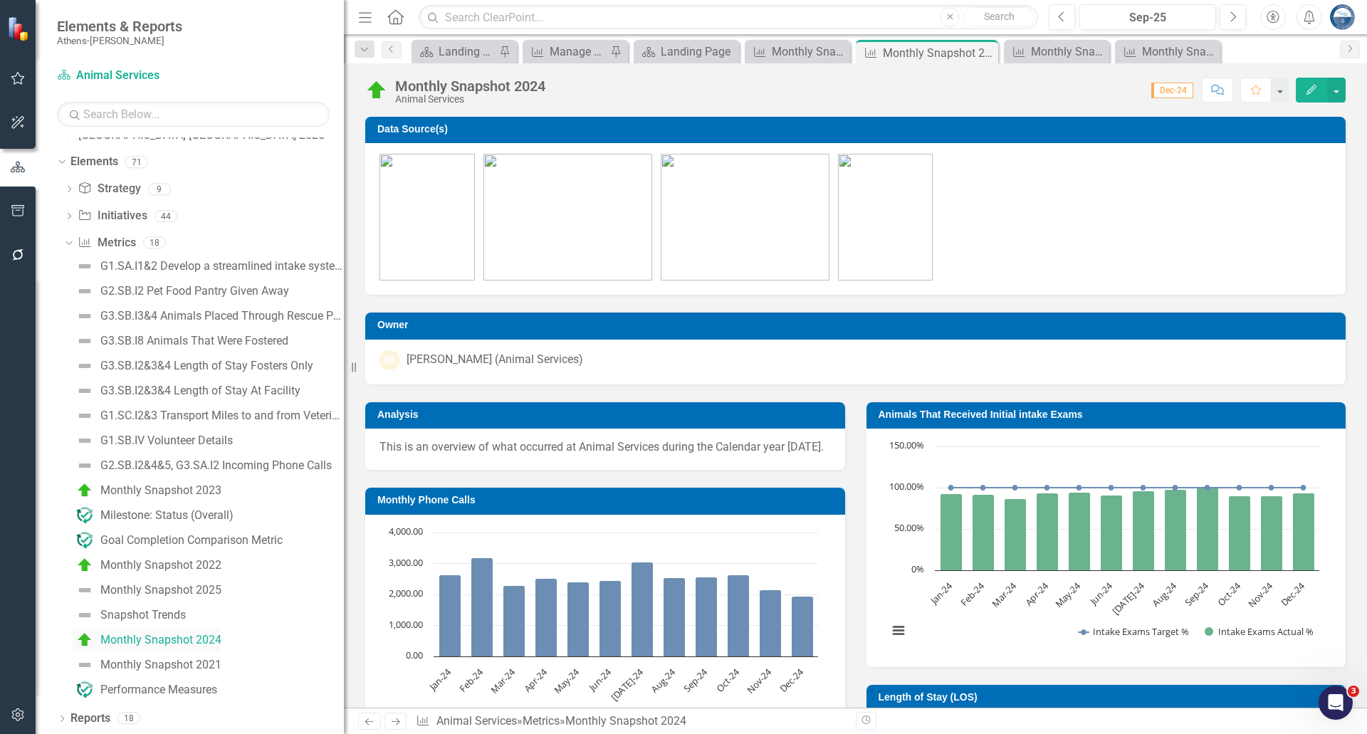
click at [151, 639] on div "G1.SA.I1&2 Develop a streamlined intake system to prevent incomplete processes …" at bounding box center [204, 478] width 280 height 446
click at [180, 638] on div "Monthly Snapshot 2024" at bounding box center [160, 640] width 121 height 13
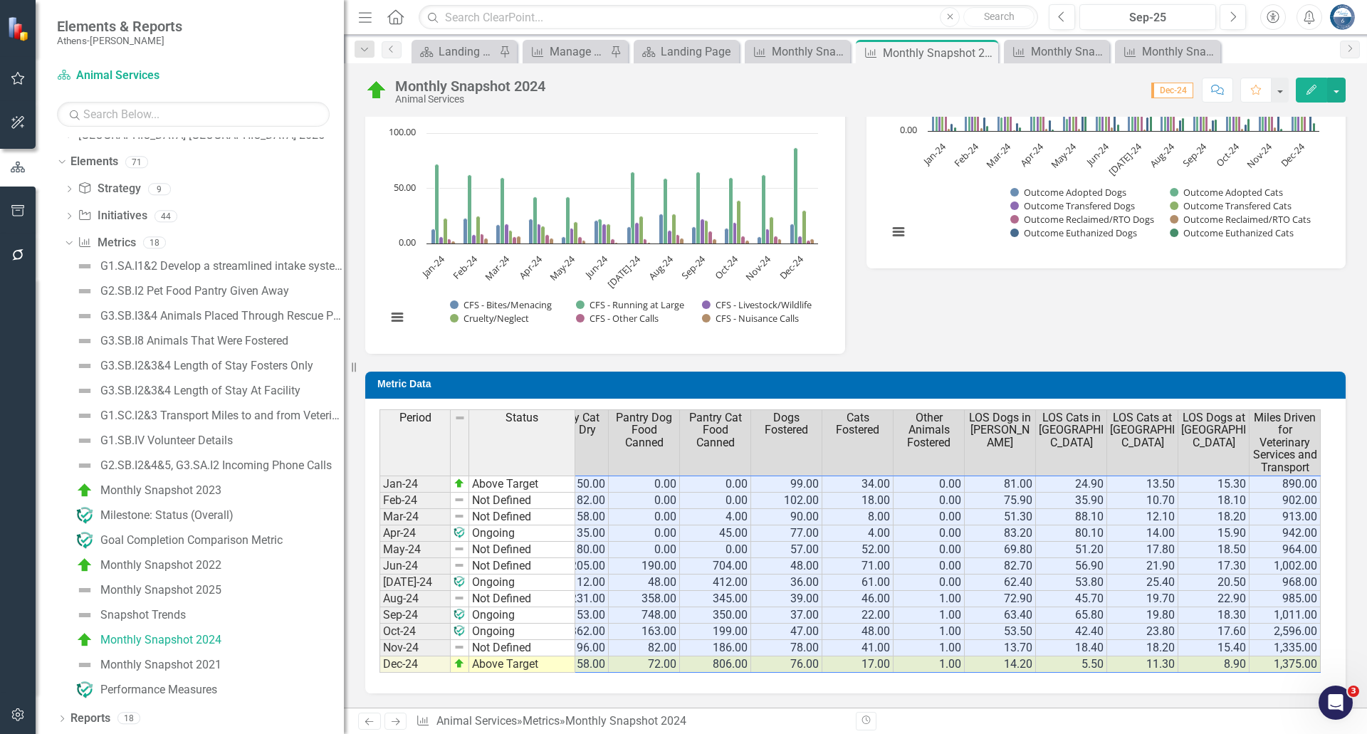
scroll to position [0, 394]
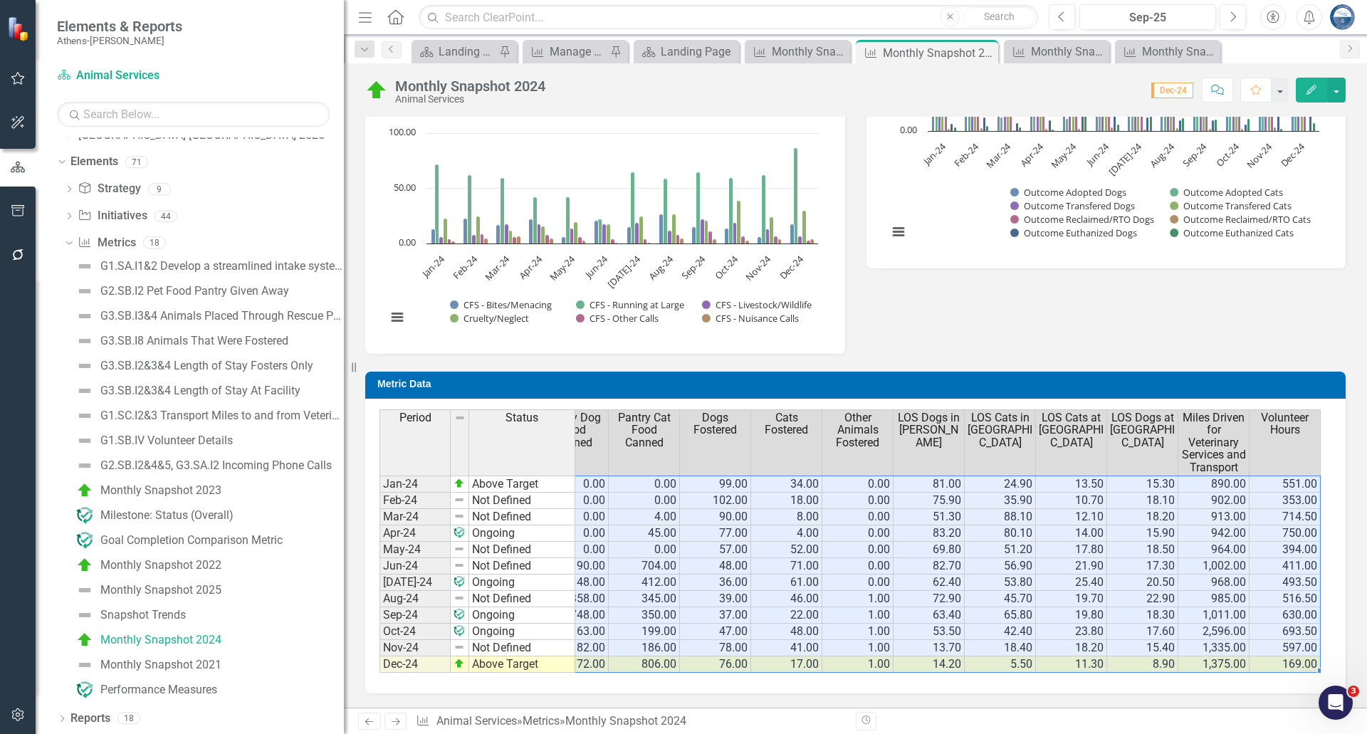
drag, startPoint x: 605, startPoint y: 468, endPoint x: 1315, endPoint y: 659, distance: 734.8
click at [1315, 659] on tbody "Jan-24 Above Target 2,625.00 92.68% 100.00% 211.00 50.00 0.00 0.00 99.00 34.00 …" at bounding box center [831, 574] width 1691 height 197
click at [675, 558] on td "704.00" at bounding box center [644, 566] width 71 height 16
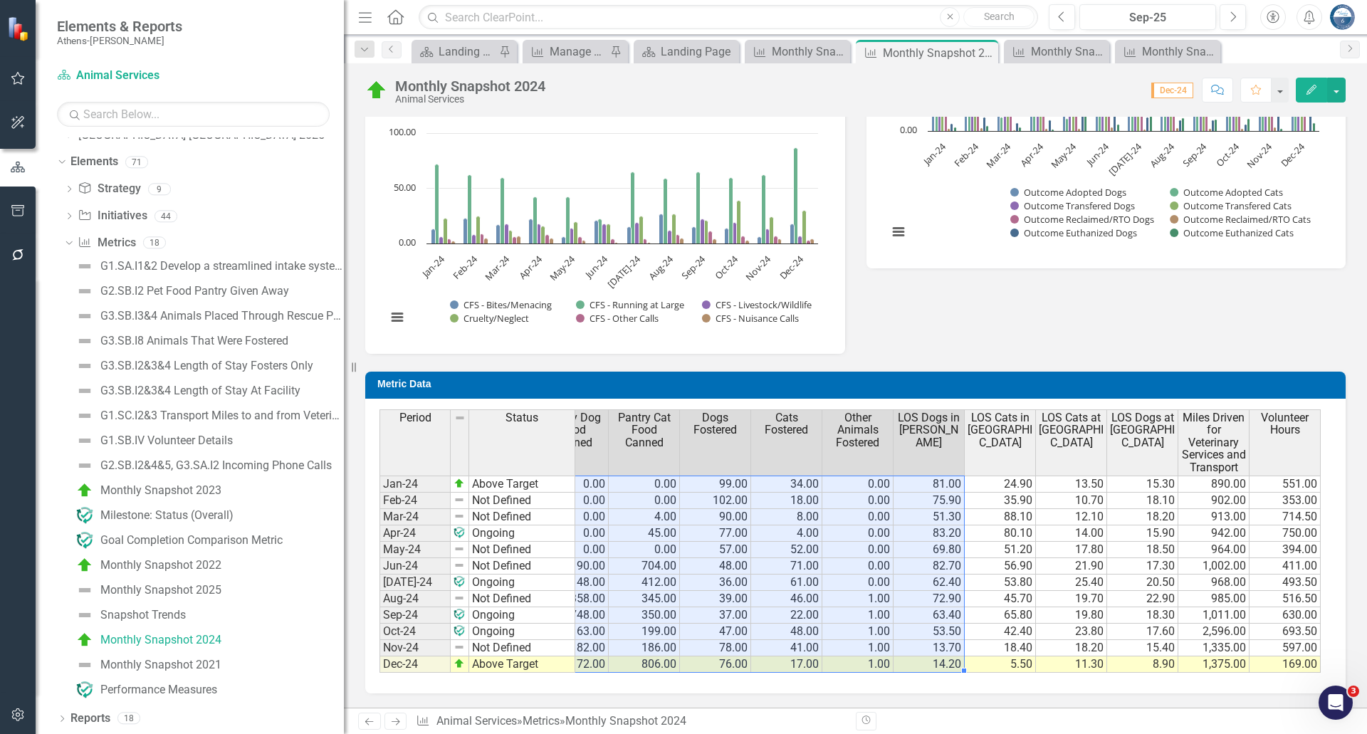
scroll to position [0, 0]
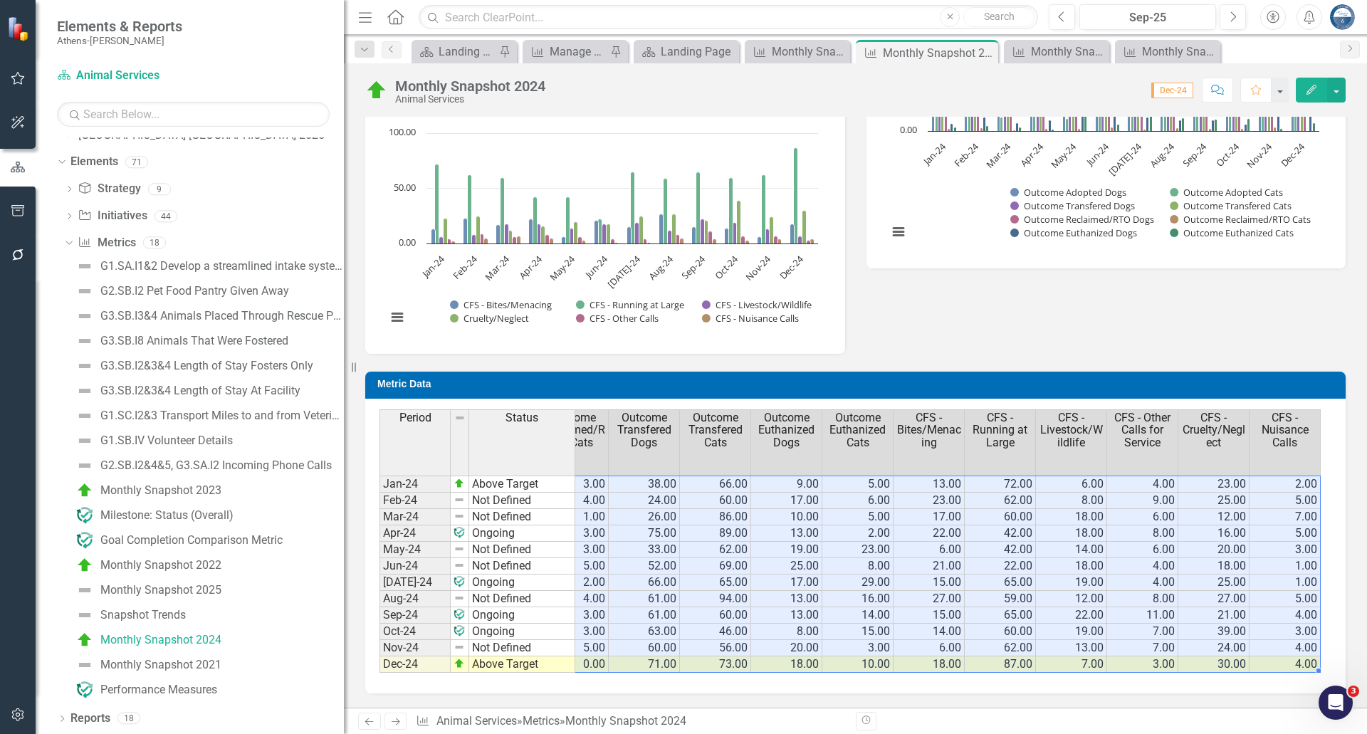
drag, startPoint x: 607, startPoint y: 471, endPoint x: 1317, endPoint y: 651, distance: 733.1
click at [1317, 651] on tbody "81.00 24.90 13.50 15.30 890.00 551.00 3.00 95.00 63.00 32.00 31.00 8.00 6.00 75…" at bounding box center [359, 574] width 1922 height 197
click at [203, 594] on div "Monthly Snapshot 2025" at bounding box center [160, 590] width 121 height 13
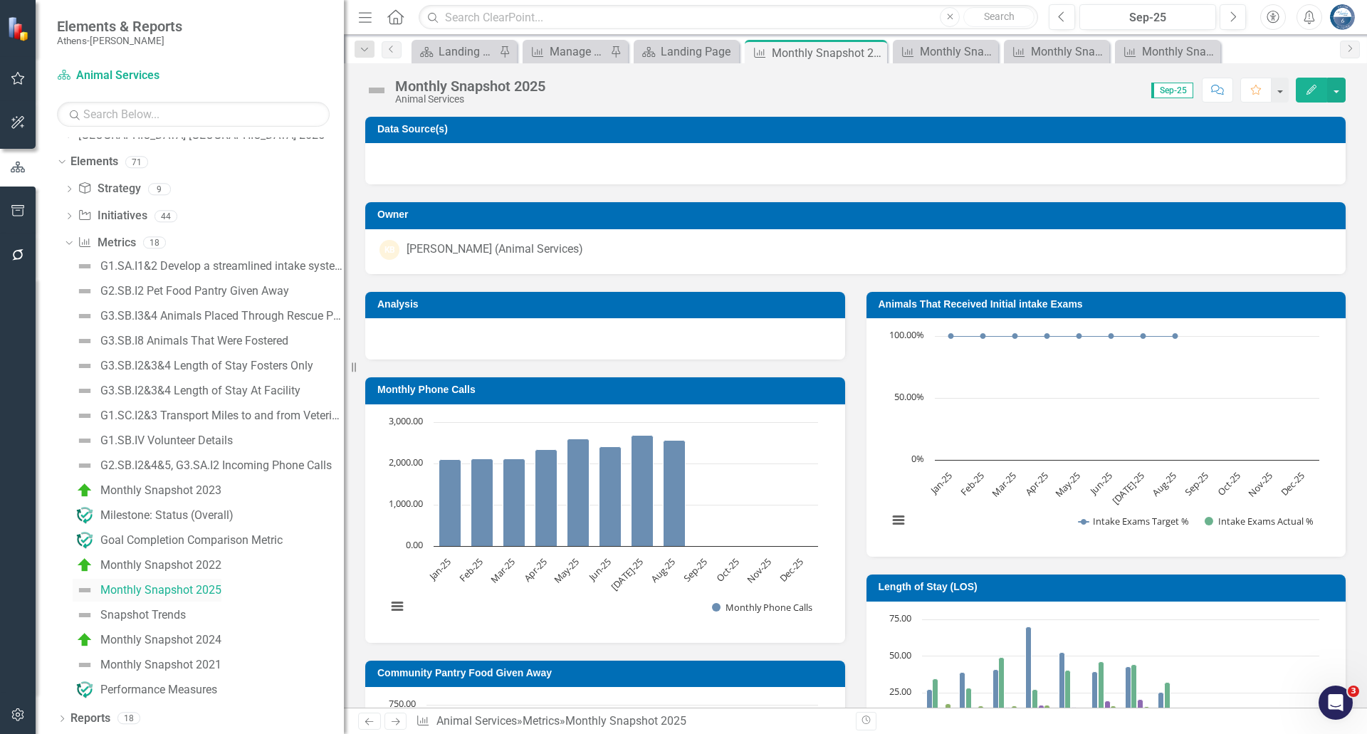
click at [203, 594] on div "G1.SA.I1&2 Develop a streamlined intake system to prevent incomplete processes …" at bounding box center [204, 478] width 280 height 446
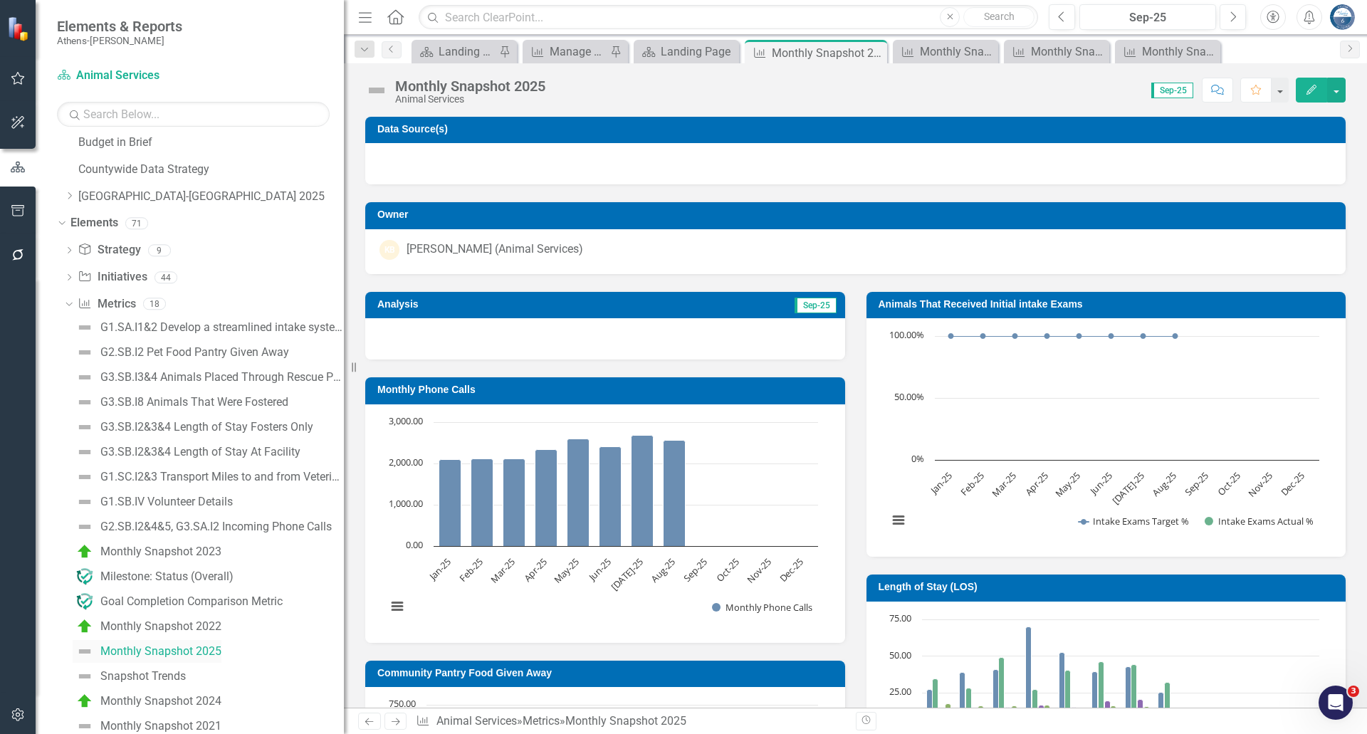
click at [189, 649] on div "Monthly Snapshot 2025" at bounding box center [160, 651] width 121 height 13
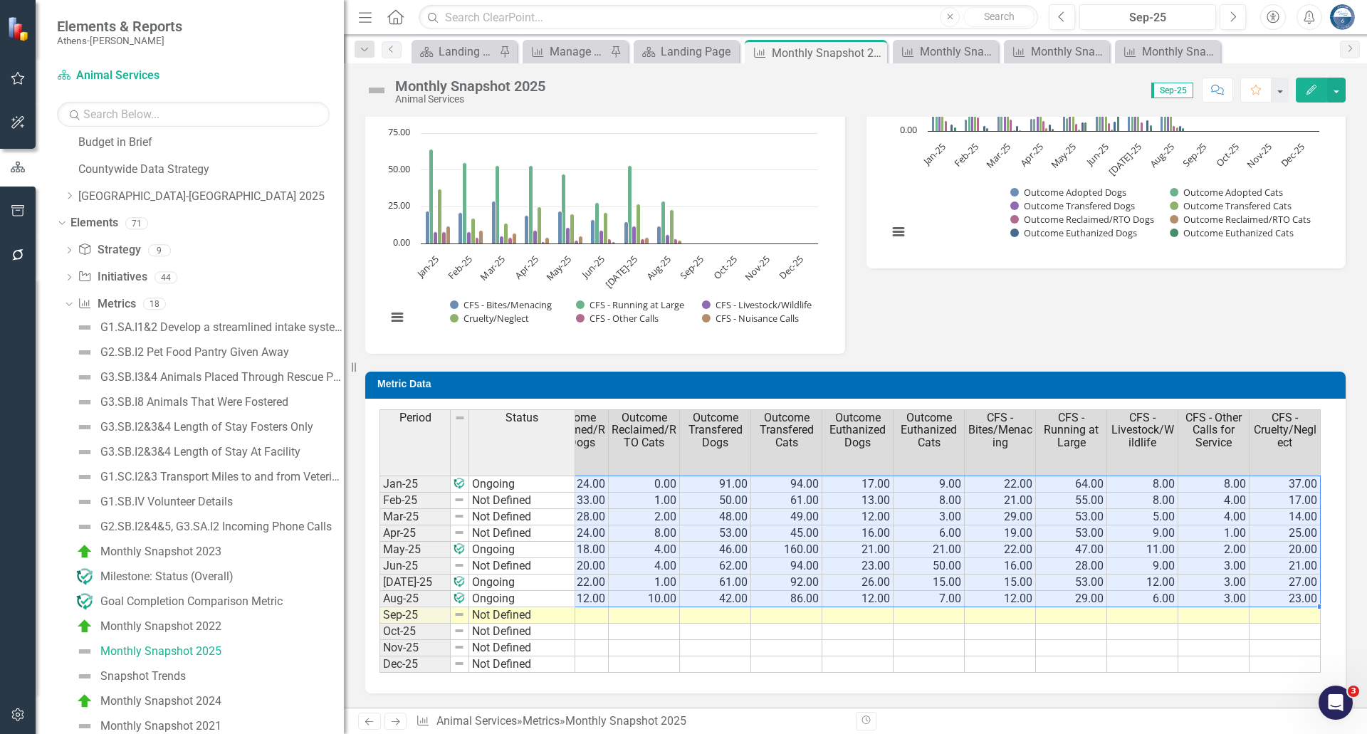
scroll to position [0, 1889]
drag, startPoint x: 612, startPoint y: 468, endPoint x: 1319, endPoint y: 592, distance: 717.7
